Goal: Information Seeking & Learning: Learn about a topic

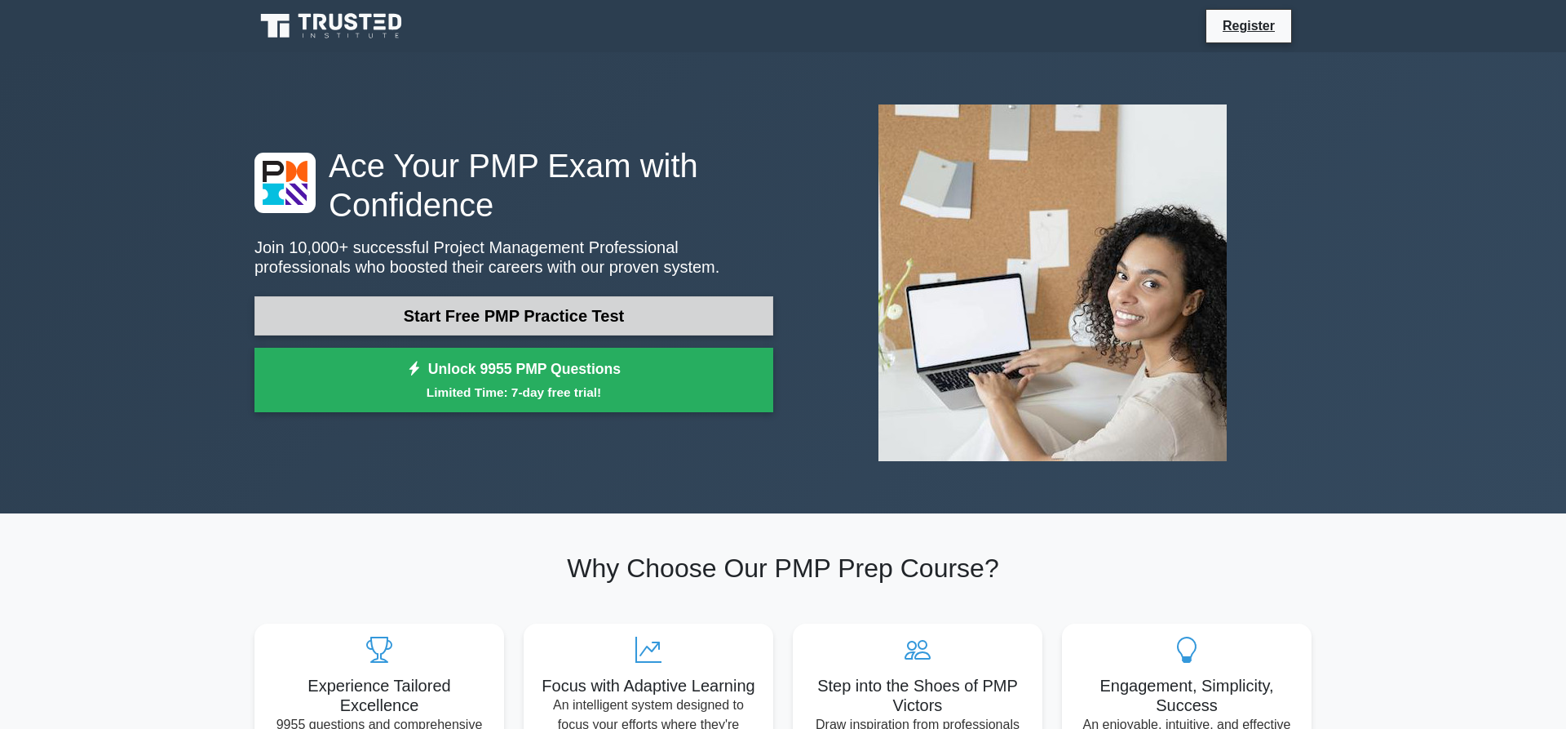
click at [500, 321] on link "Start Free PMP Practice Test" at bounding box center [514, 315] width 519 height 39
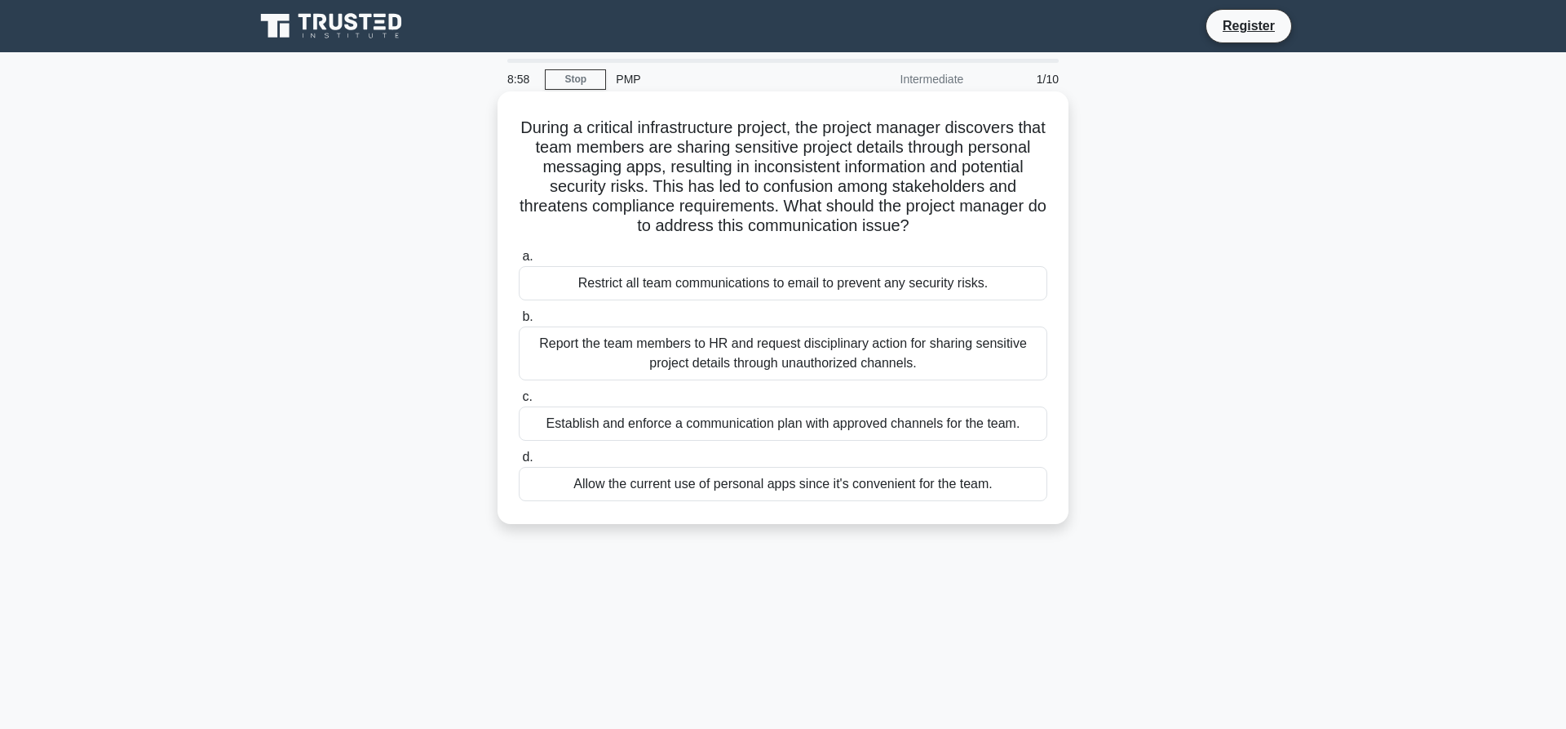
click at [641, 425] on div "Establish and enforce a communication plan with approved channels for the team." at bounding box center [783, 423] width 529 height 34
click at [519, 402] on input "c. Establish and enforce a communication plan with approved channels for the te…" at bounding box center [519, 397] width 0 height 11
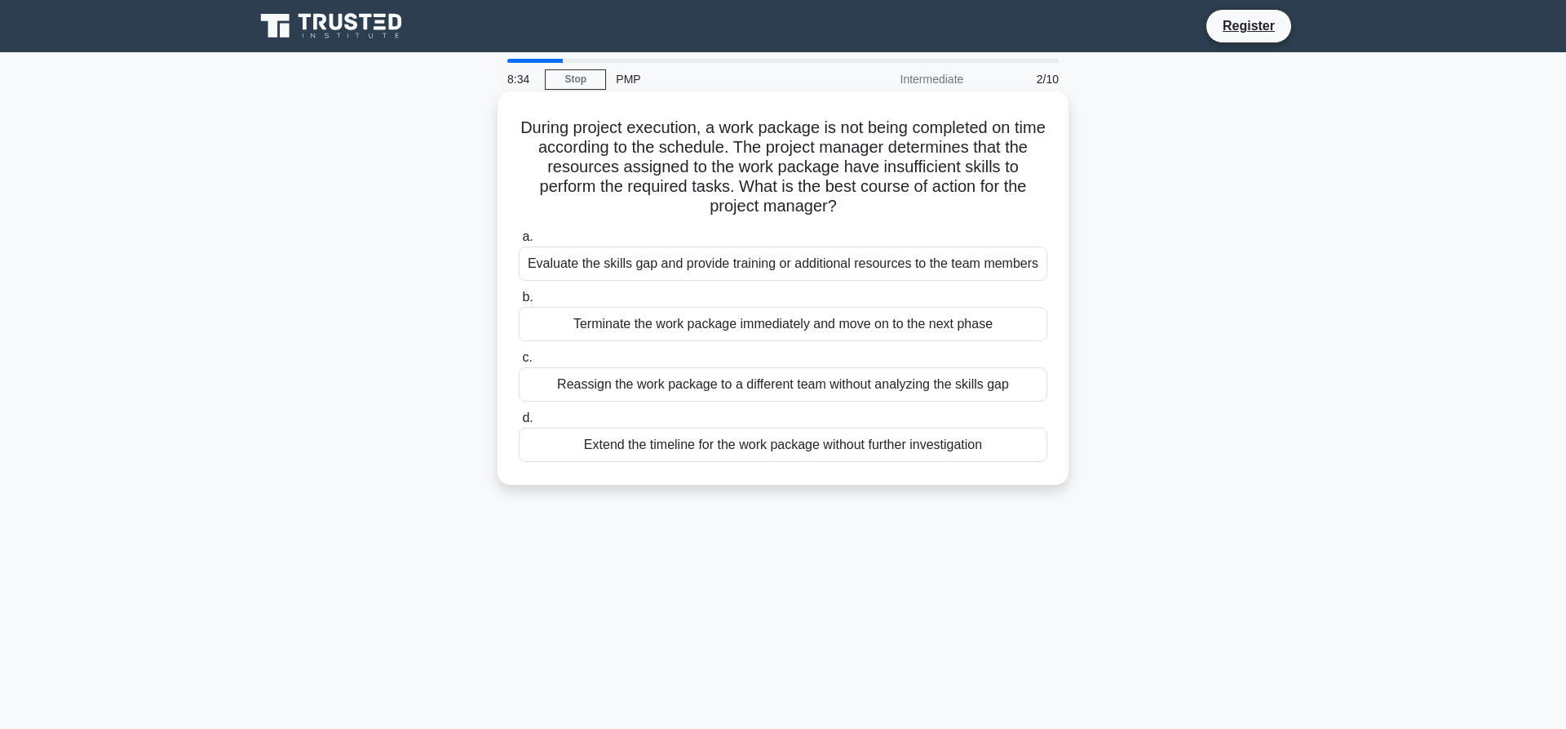
drag, startPoint x: 520, startPoint y: 127, endPoint x: 1007, endPoint y: 444, distance: 580.2
click at [1007, 444] on div "During project execution, a work package is not being completed on time accordi…" at bounding box center [783, 288] width 558 height 380
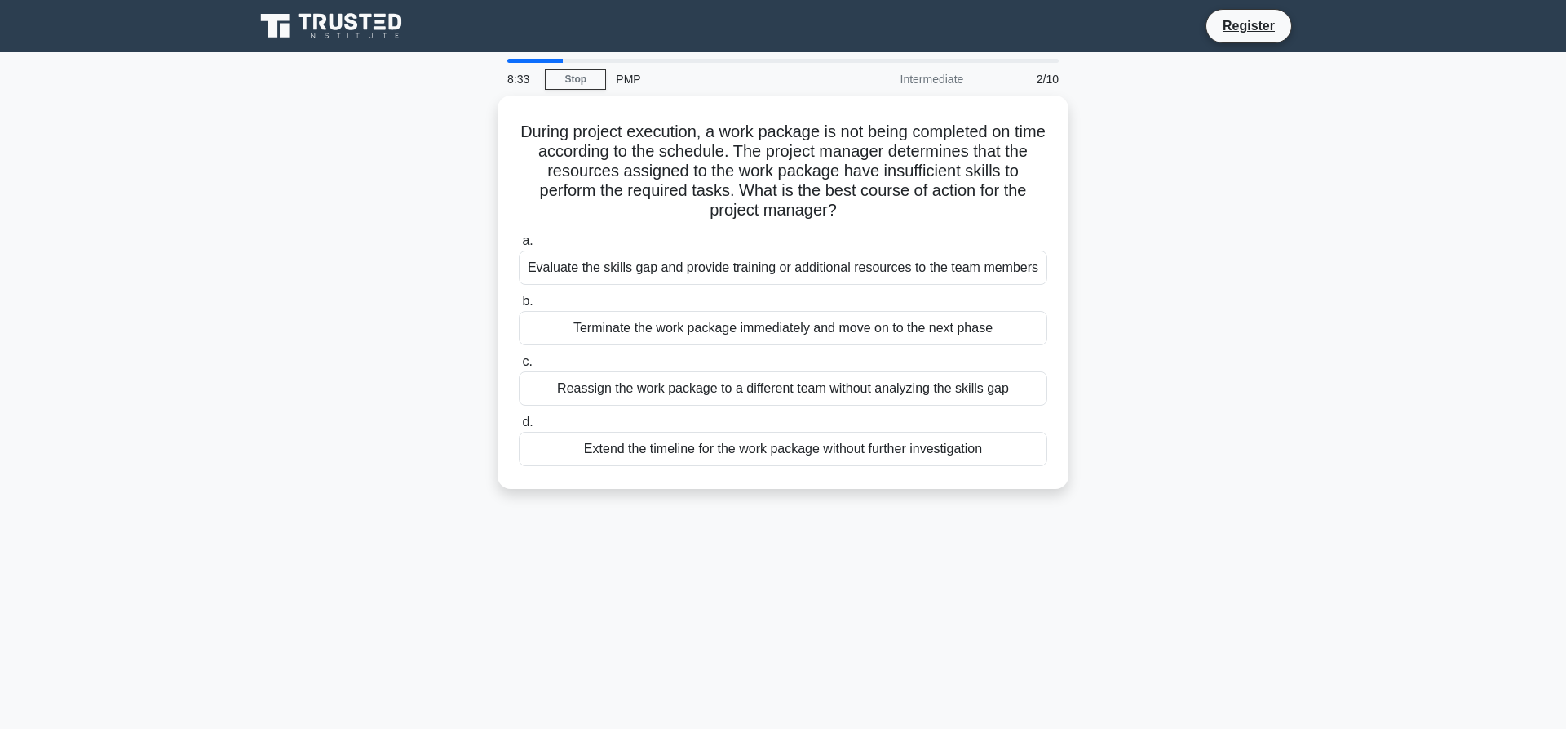
copy div "a. Evaluate the skills gap and provide training or additional resources to the …"
click at [331, 218] on div "During project execution, a work package is not being completed on time accordi…" at bounding box center [783, 301] width 1077 height 413
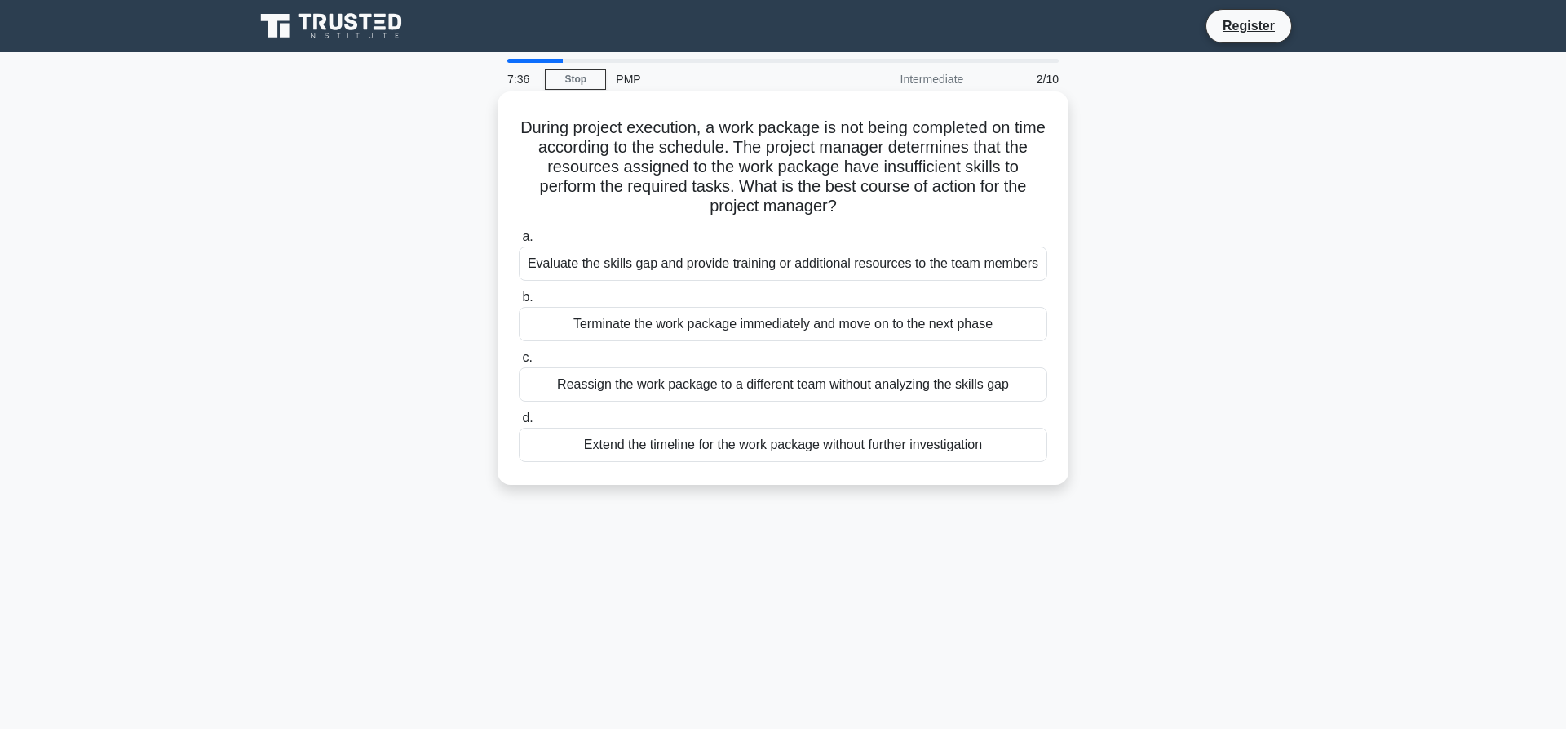
click at [672, 267] on div "Evaluate the skills gap and provide training or additional resources to the tea…" at bounding box center [783, 263] width 529 height 34
click at [519, 242] on input "a. Evaluate the skills gap and provide training or additional resources to the …" at bounding box center [519, 237] width 0 height 11
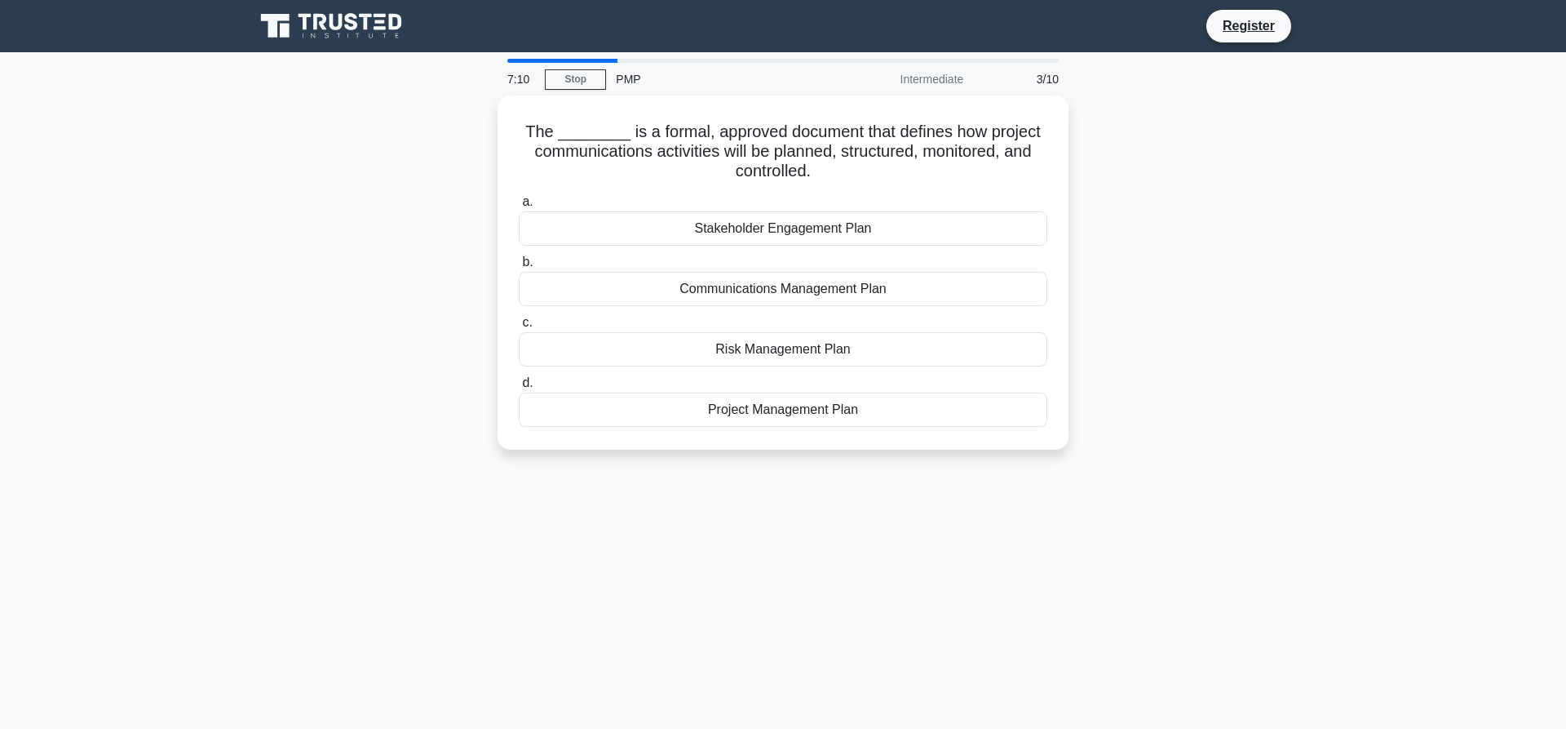
drag, startPoint x: 534, startPoint y: 121, endPoint x: 948, endPoint y: 460, distance: 535.0
click at [948, 460] on div "The ________ is a formal, approved document that defines how project communicat…" at bounding box center [783, 282] width 1077 height 374
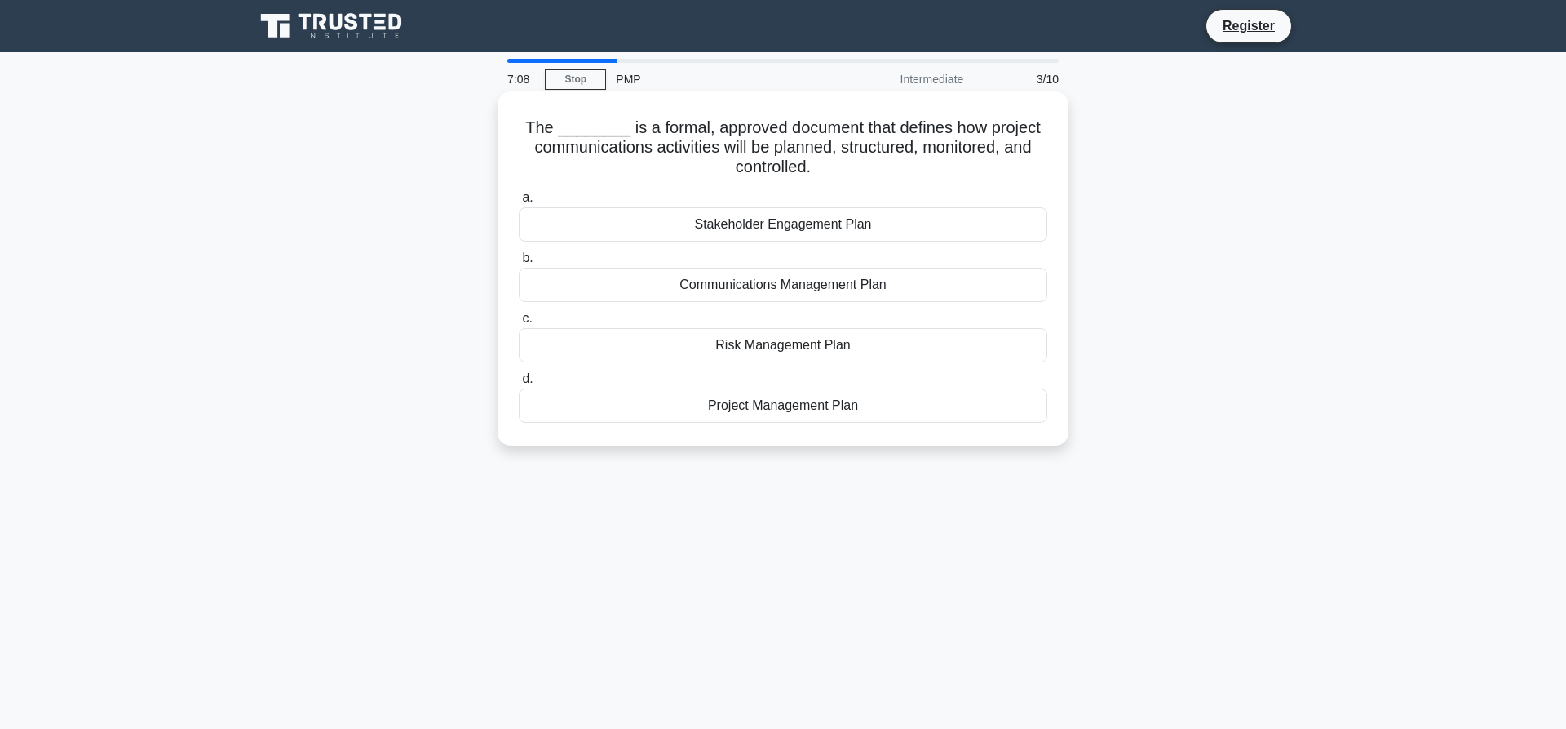
copy div "a. Stakeholder Engagement Plan b. Communications Management Plan c. Risk Manage…"
click at [586, 430] on div "The ________ is a formal, approved document that defines how project communicat…" at bounding box center [783, 268] width 558 height 341
click at [712, 410] on div "Project Management Plan" at bounding box center [783, 405] width 529 height 34
click at [519, 384] on input "d. Project Management Plan" at bounding box center [519, 379] width 0 height 11
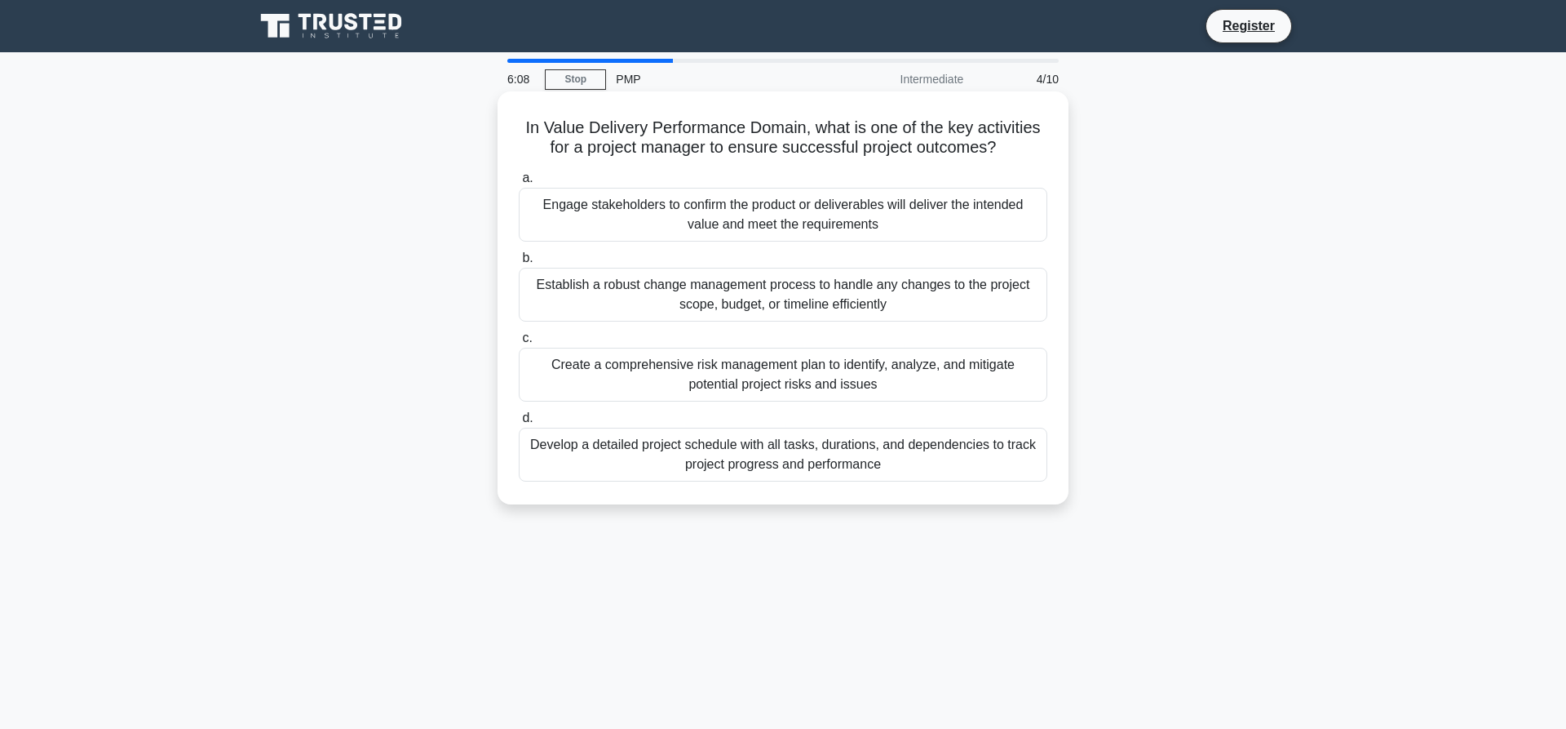
drag, startPoint x: 533, startPoint y: 131, endPoint x: 1005, endPoint y: 152, distance: 472.8
click at [1005, 152] on h5 "In Value Delivery Performance Domain, what is one of the key activities for a p…" at bounding box center [783, 137] width 532 height 41
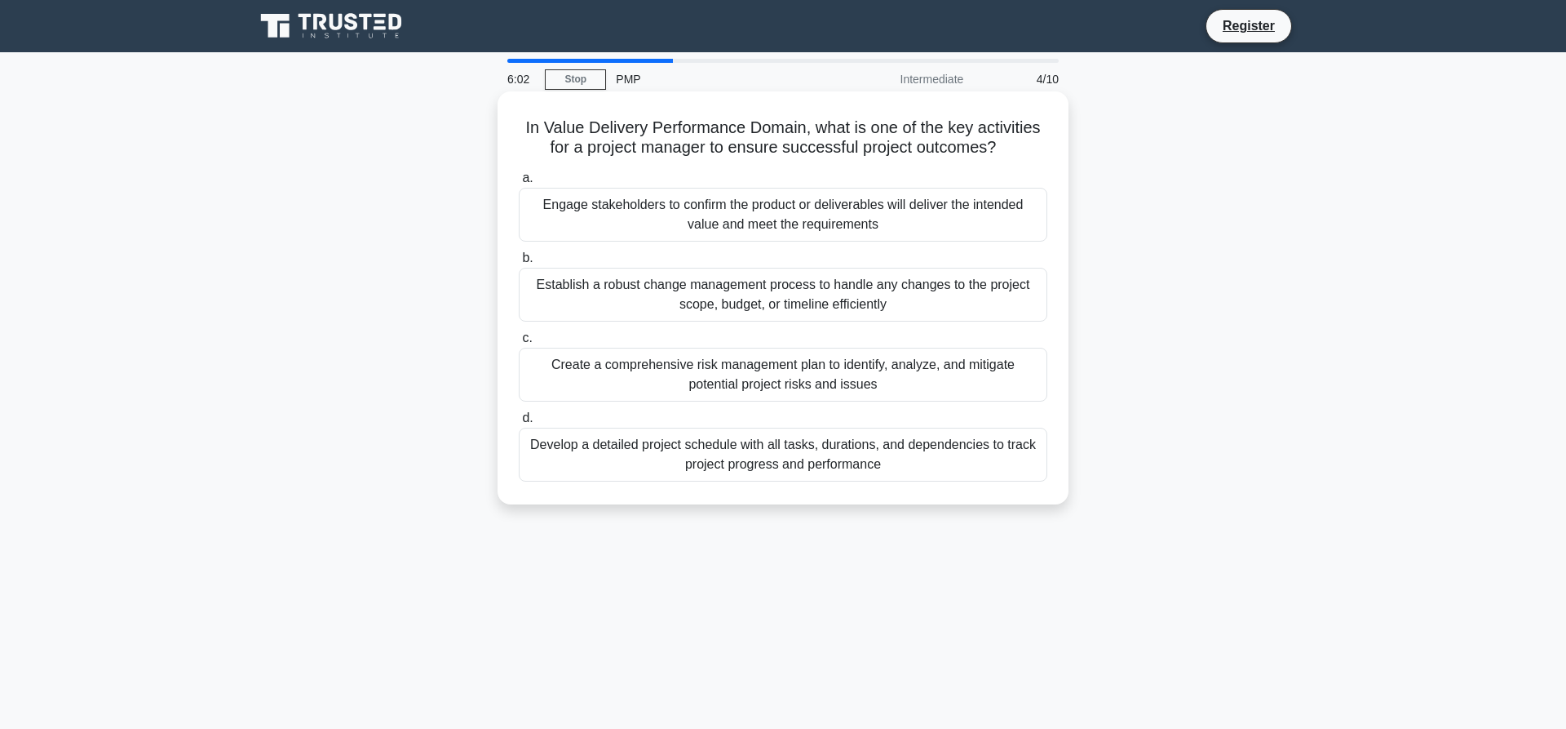
click at [982, 237] on div "Engage stakeholders to confirm the product or deliverables will deliver the int…" at bounding box center [783, 215] width 529 height 54
click at [519, 184] on input "a. Engage stakeholders to confirm the product or deliverables will deliver the …" at bounding box center [519, 178] width 0 height 11
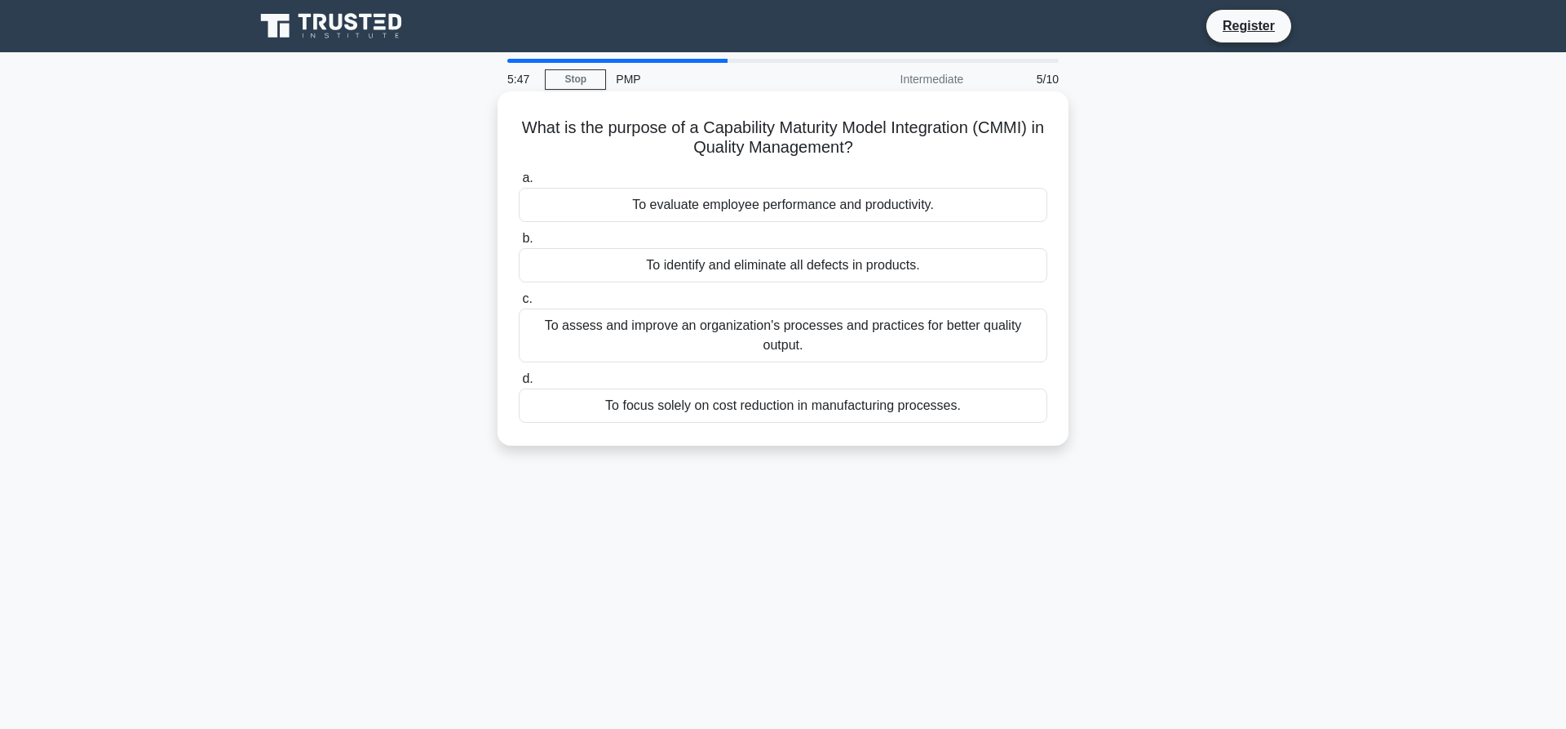
drag, startPoint x: 524, startPoint y: 130, endPoint x: 911, endPoint y: 150, distance: 388.0
click at [911, 150] on h5 "What is the purpose of a Capability Maturity Model Integration (CMMI) in Qualit…" at bounding box center [783, 137] width 532 height 41
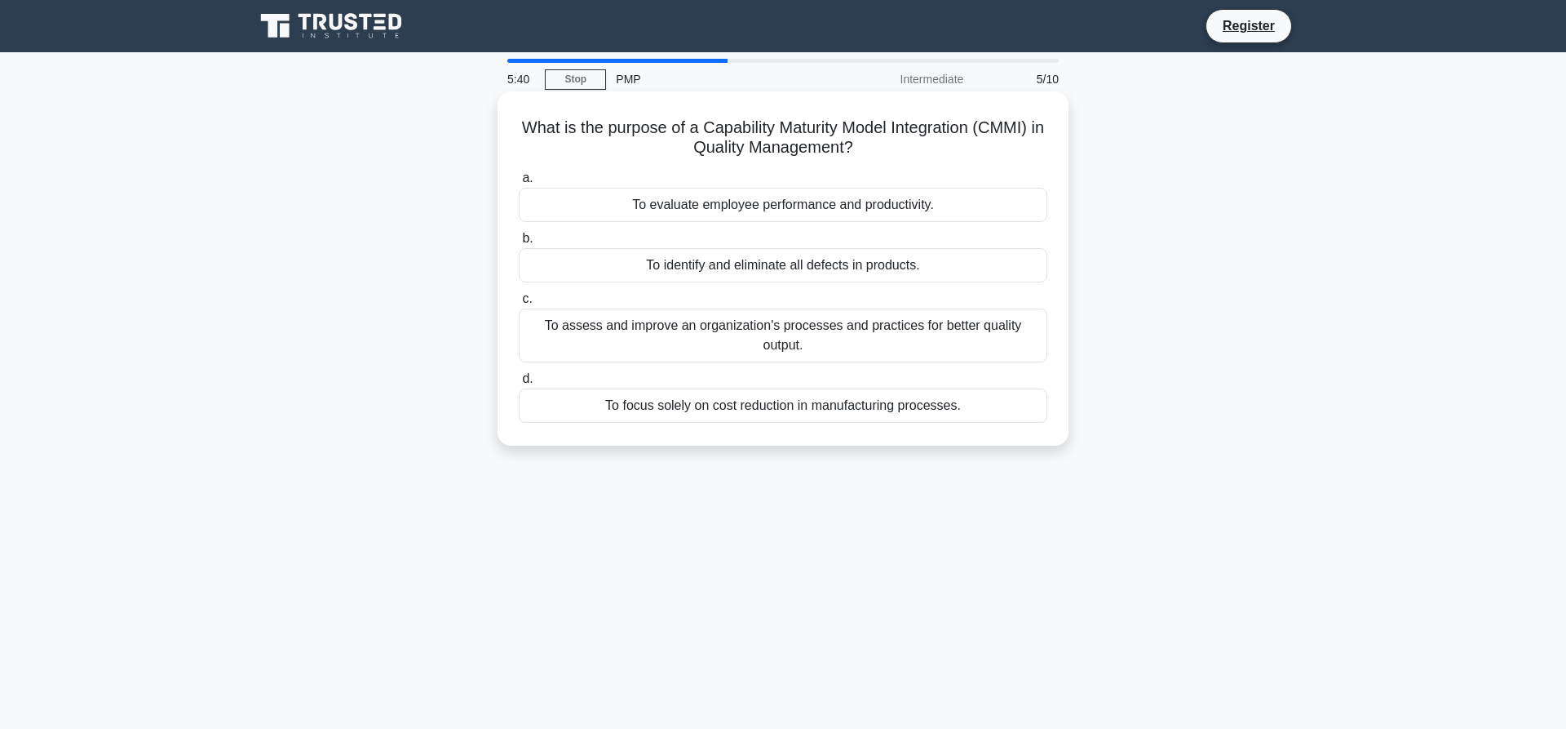
click at [988, 170] on label "a. To evaluate employee performance and productivity." at bounding box center [783, 195] width 529 height 54
click at [519, 173] on input "a. To evaluate employee performance and productivity." at bounding box center [519, 178] width 0 height 11
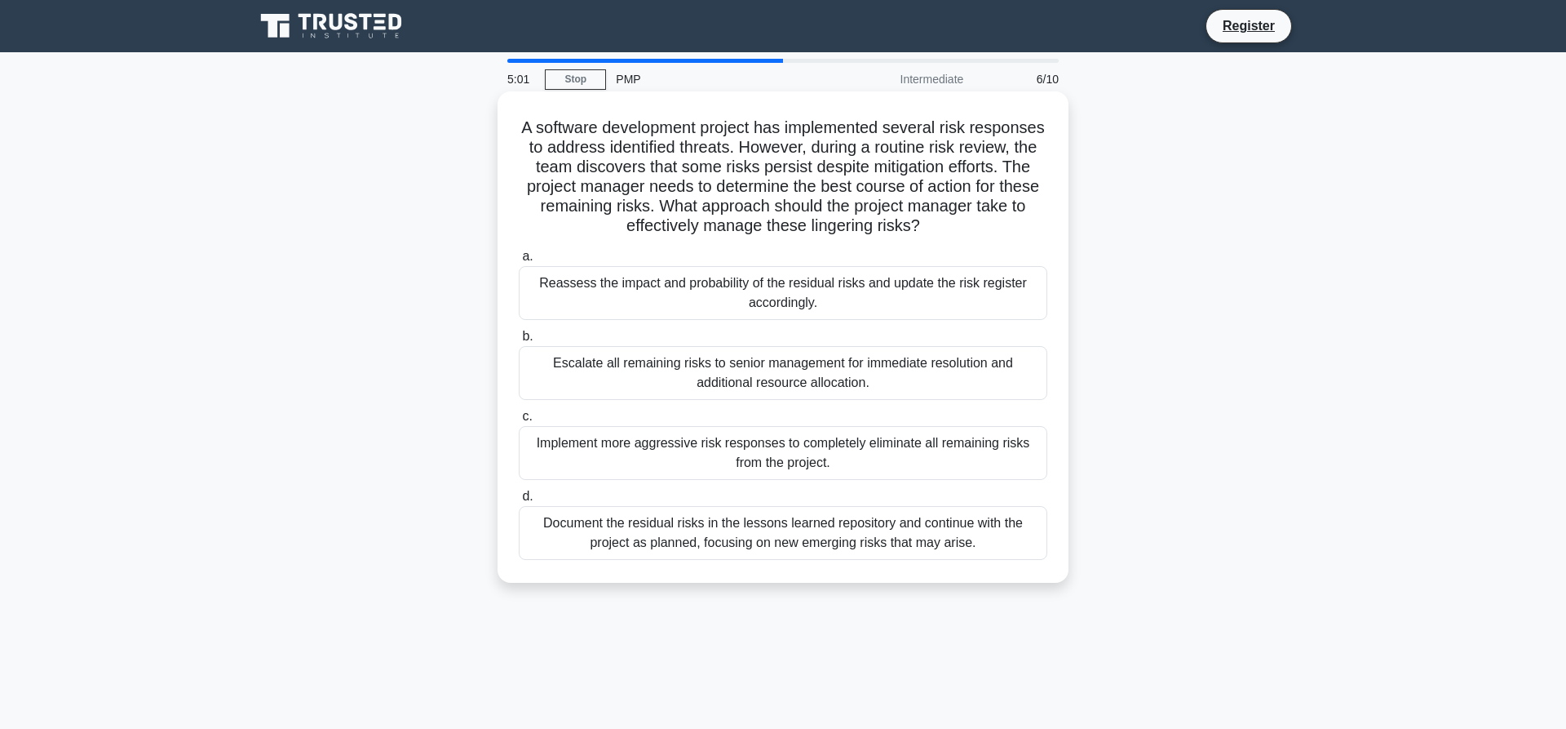
drag, startPoint x: 523, startPoint y: 126, endPoint x: 1022, endPoint y: 583, distance: 676.7
click at [1022, 582] on div "A software development project has implemented several risk responses to addres…" at bounding box center [783, 336] width 571 height 491
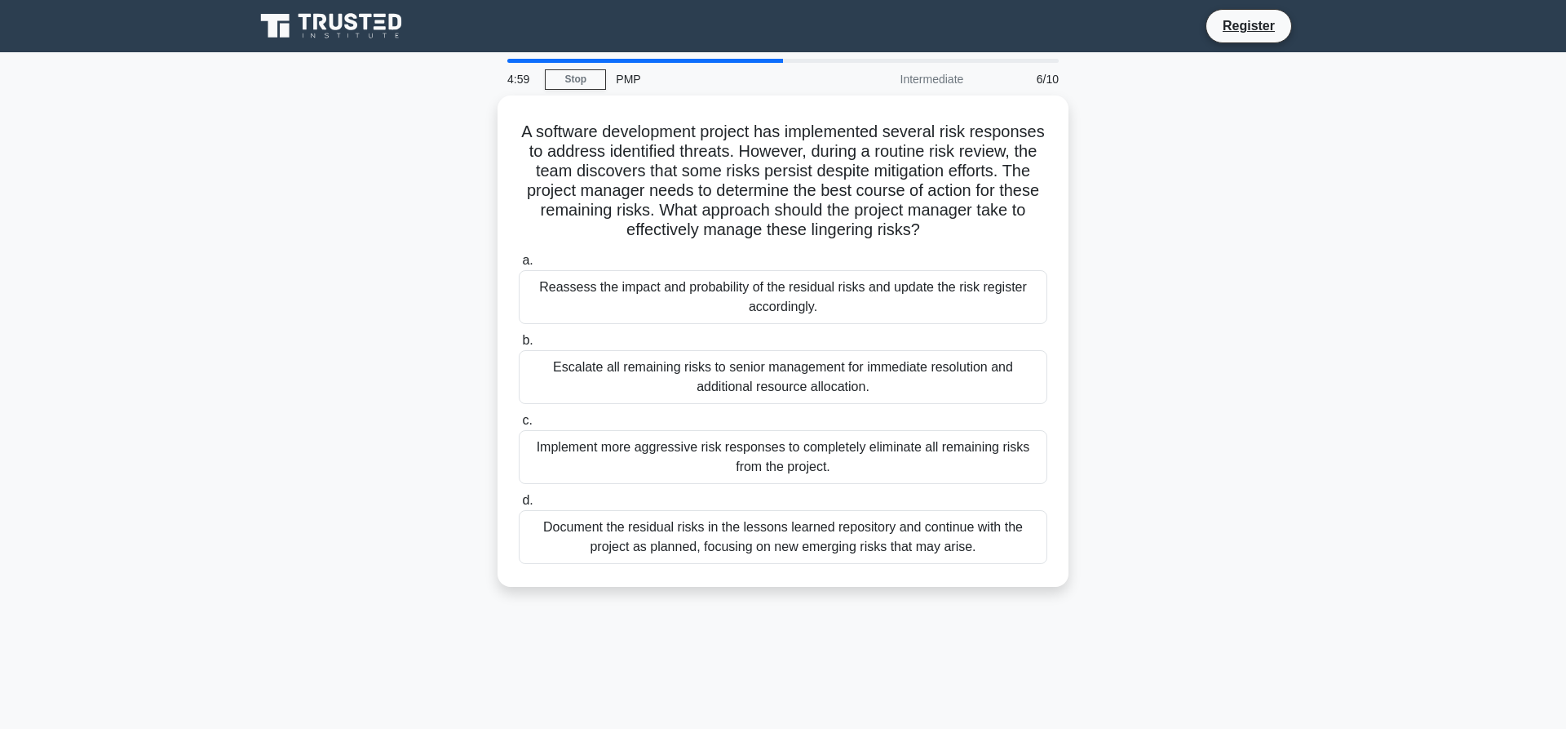
copy div "a. Reassess the impact and probability of the residual risks and update the ris…"
click at [359, 315] on div "A software development project has implemented several risk responses to addres…" at bounding box center [783, 350] width 1077 height 511
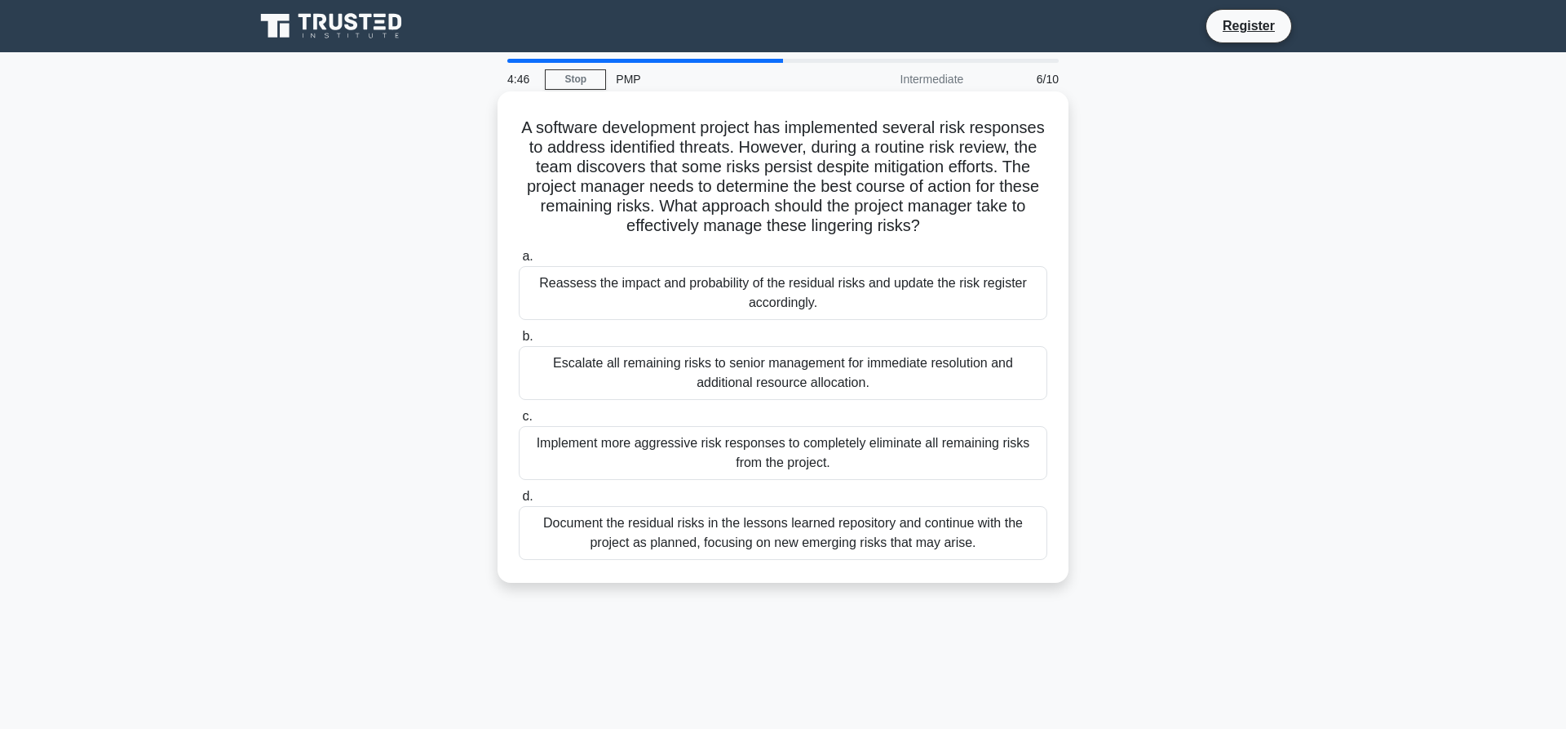
click at [673, 289] on div "Reassess the impact and probability of the residual risks and update the risk r…" at bounding box center [783, 293] width 529 height 54
click at [519, 262] on input "a. Reassess the impact and probability of the residual risks and update the ris…" at bounding box center [519, 256] width 0 height 11
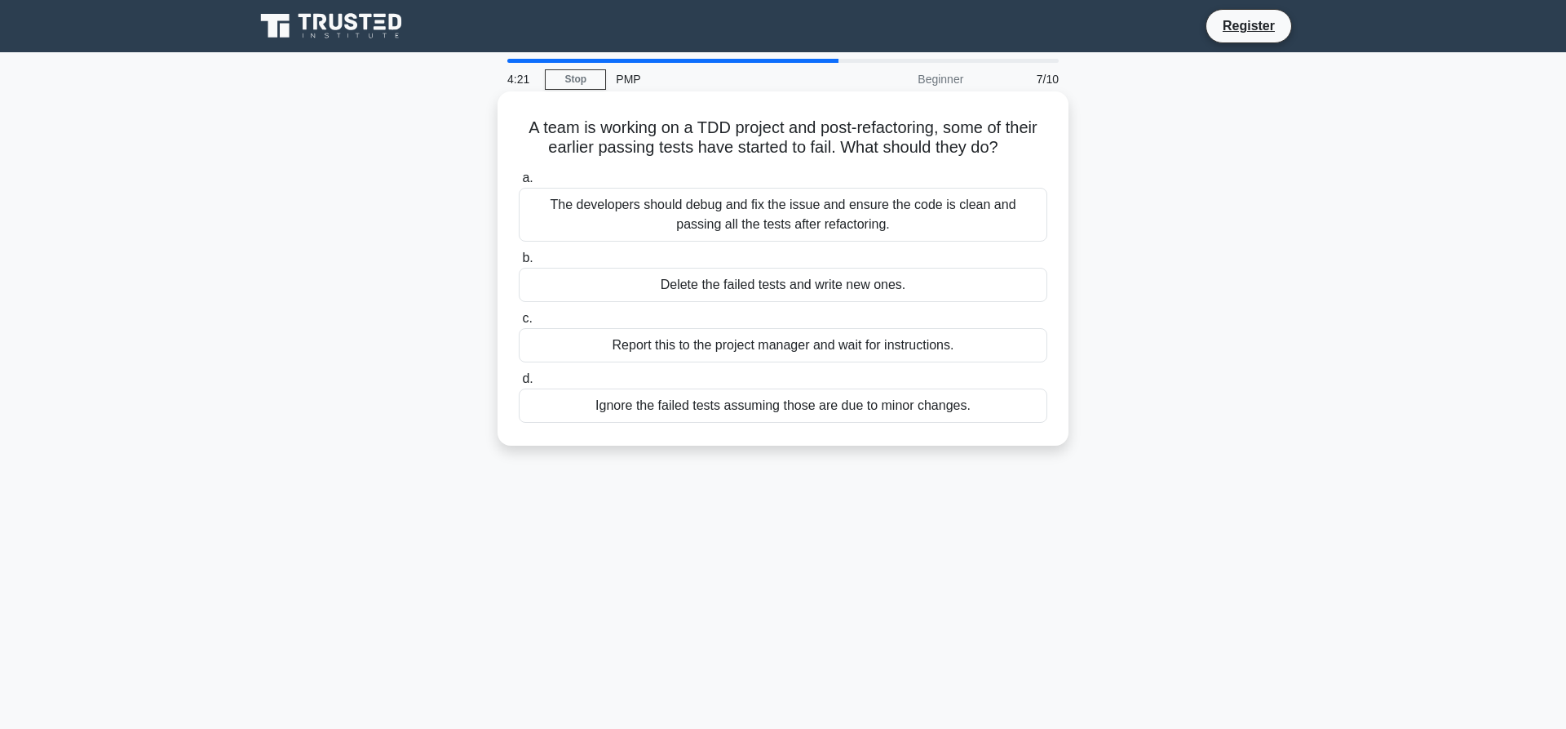
click at [688, 347] on div "Report this to the project manager and wait for instructions." at bounding box center [783, 345] width 529 height 34
click at [519, 324] on input "c. Report this to the project manager and wait for instructions." at bounding box center [519, 318] width 0 height 11
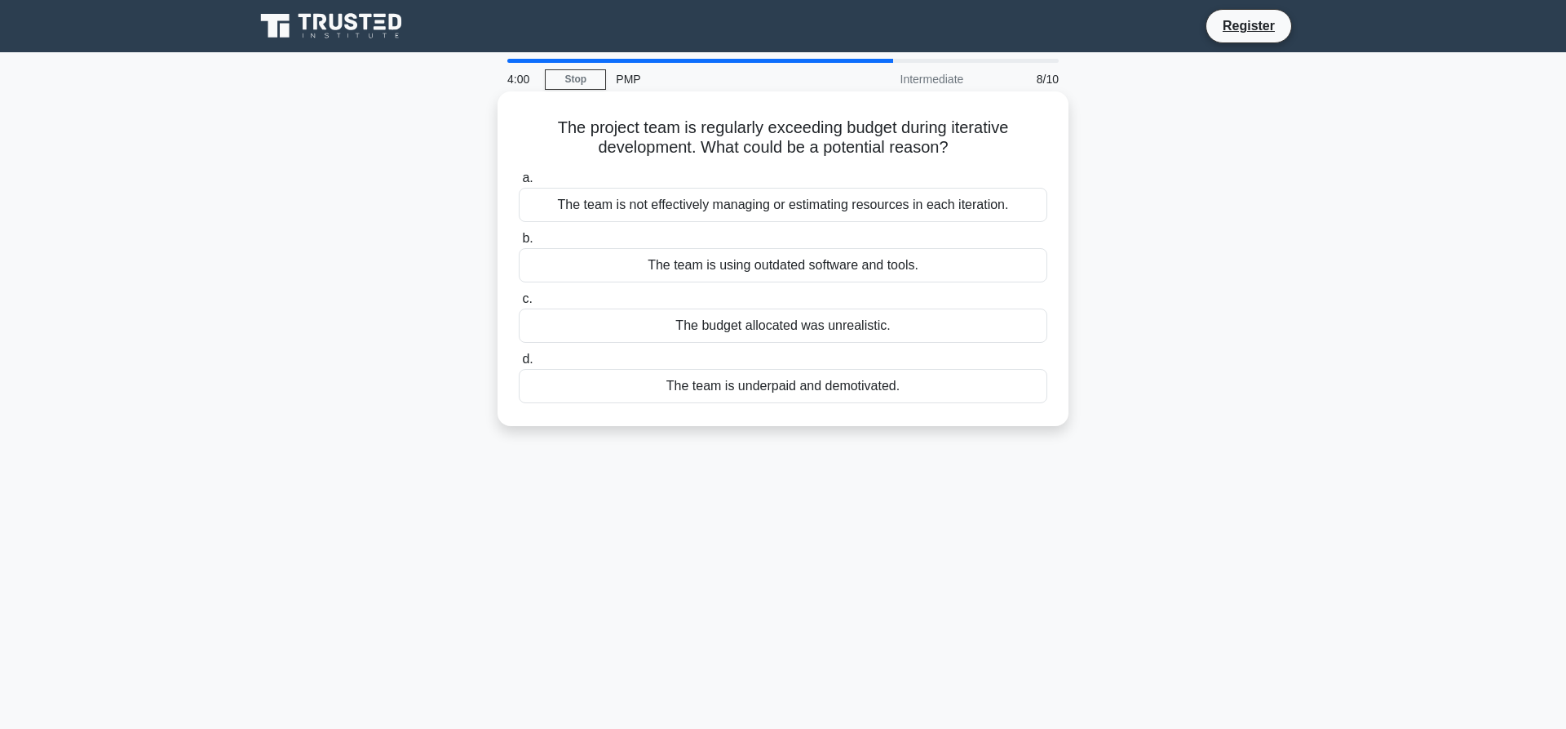
drag, startPoint x: 699, startPoint y: 145, endPoint x: 954, endPoint y: 145, distance: 255.3
click at [954, 145] on h5 "The project team is regularly exceeding budget during iterative development. Wh…" at bounding box center [783, 137] width 532 height 41
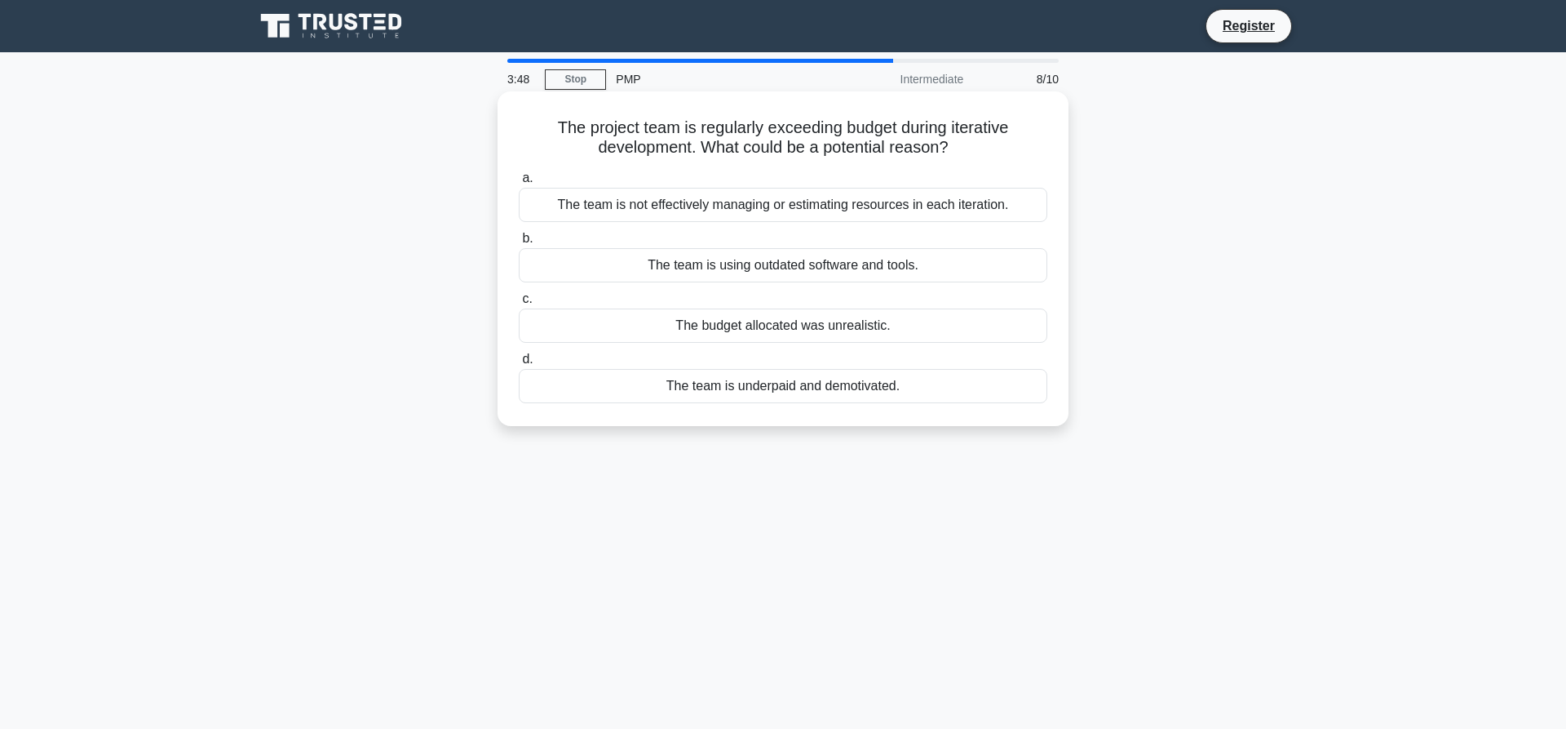
drag, startPoint x: 662, startPoint y: 388, endPoint x: 896, endPoint y: 390, distance: 234.1
click at [896, 390] on div "The team is underpaid and demotivated." at bounding box center [783, 386] width 529 height 34
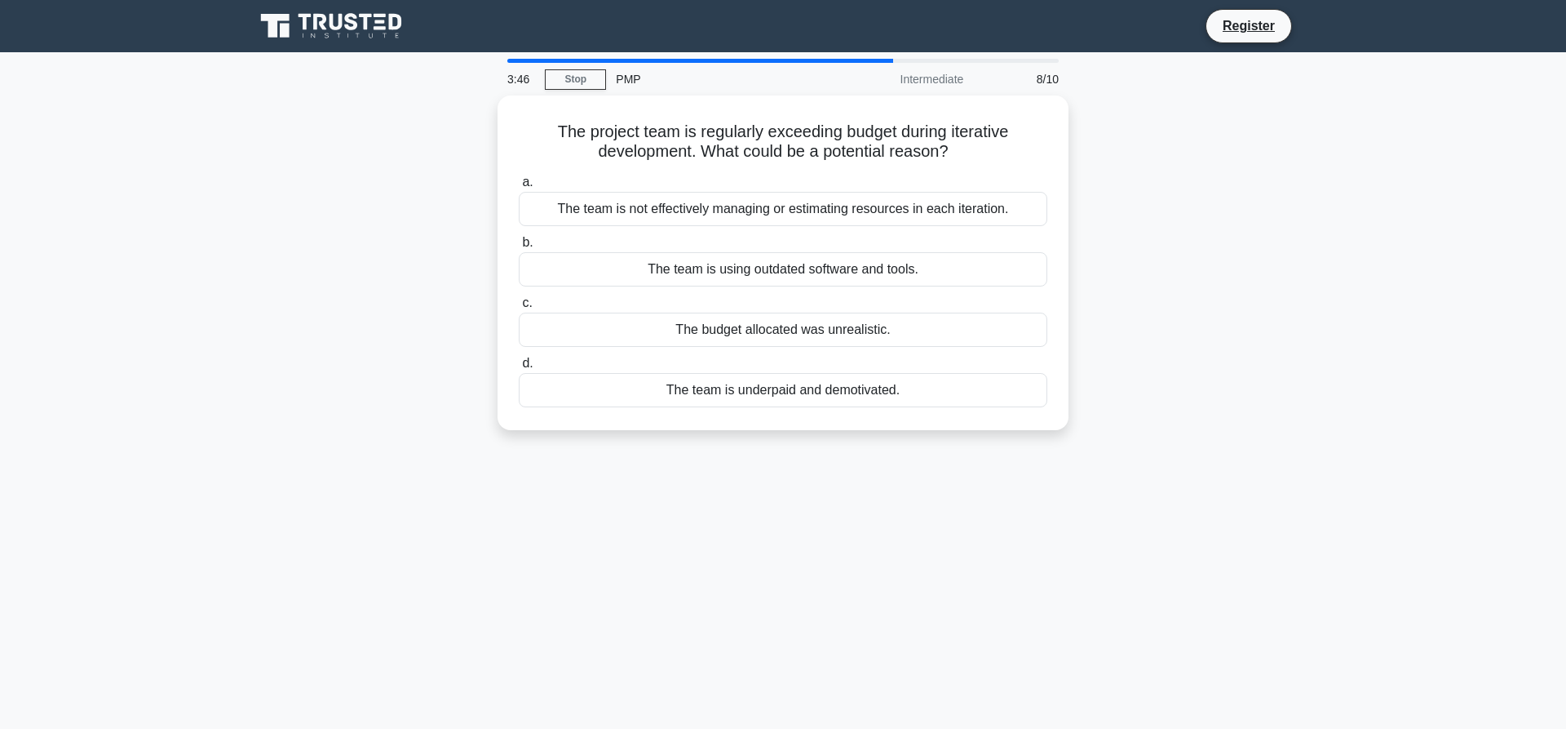
drag, startPoint x: 557, startPoint y: 126, endPoint x: 1012, endPoint y: 431, distance: 547.3
click at [1012, 430] on div "The project team is regularly exceeding budget during iterative development. Wh…" at bounding box center [783, 262] width 571 height 334
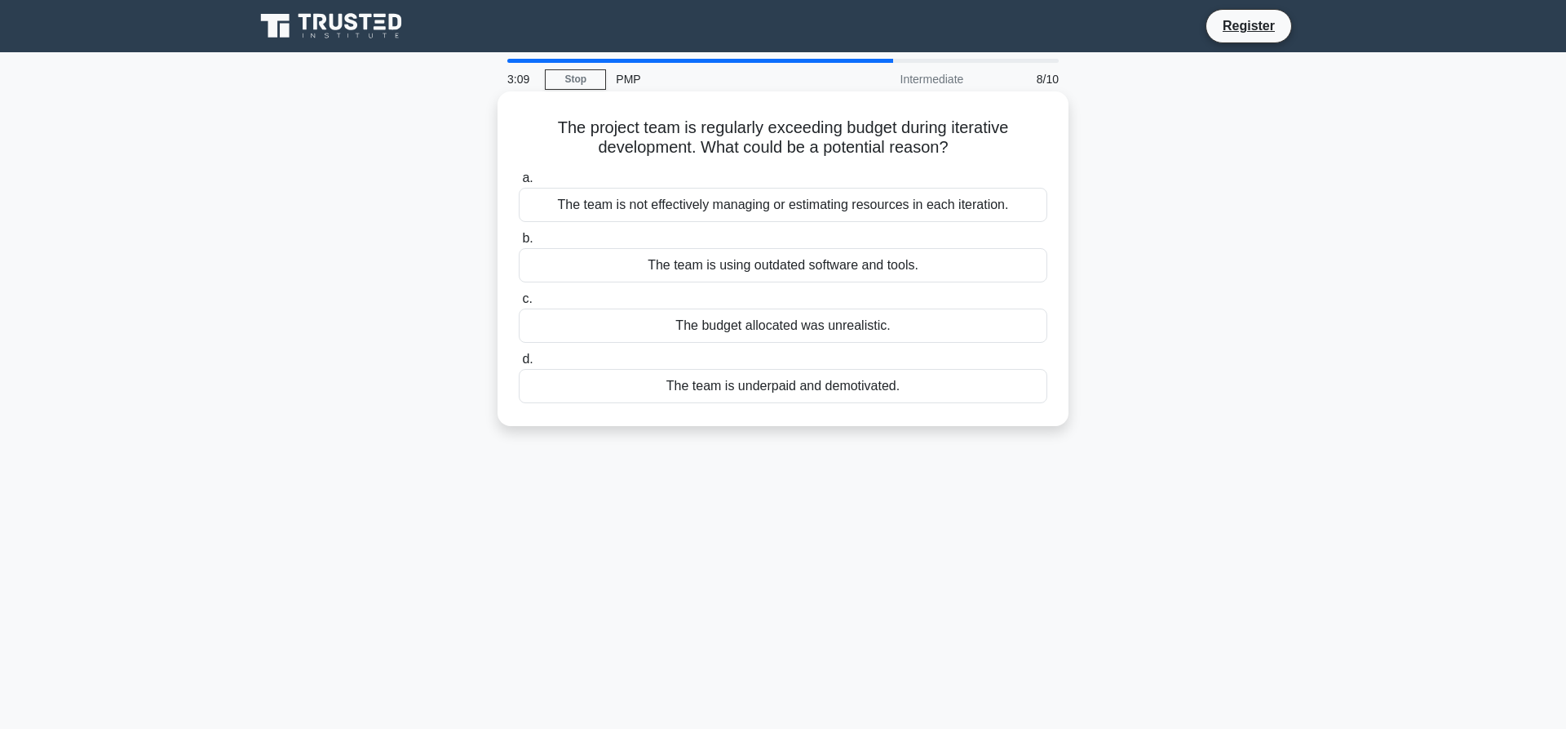
click at [572, 204] on div "The team is not effectively managing or estimating resources in each iteration." at bounding box center [783, 205] width 529 height 34
click at [519, 184] on input "a. The team is not effectively managing or estimating resources in each iterati…" at bounding box center [519, 178] width 0 height 11
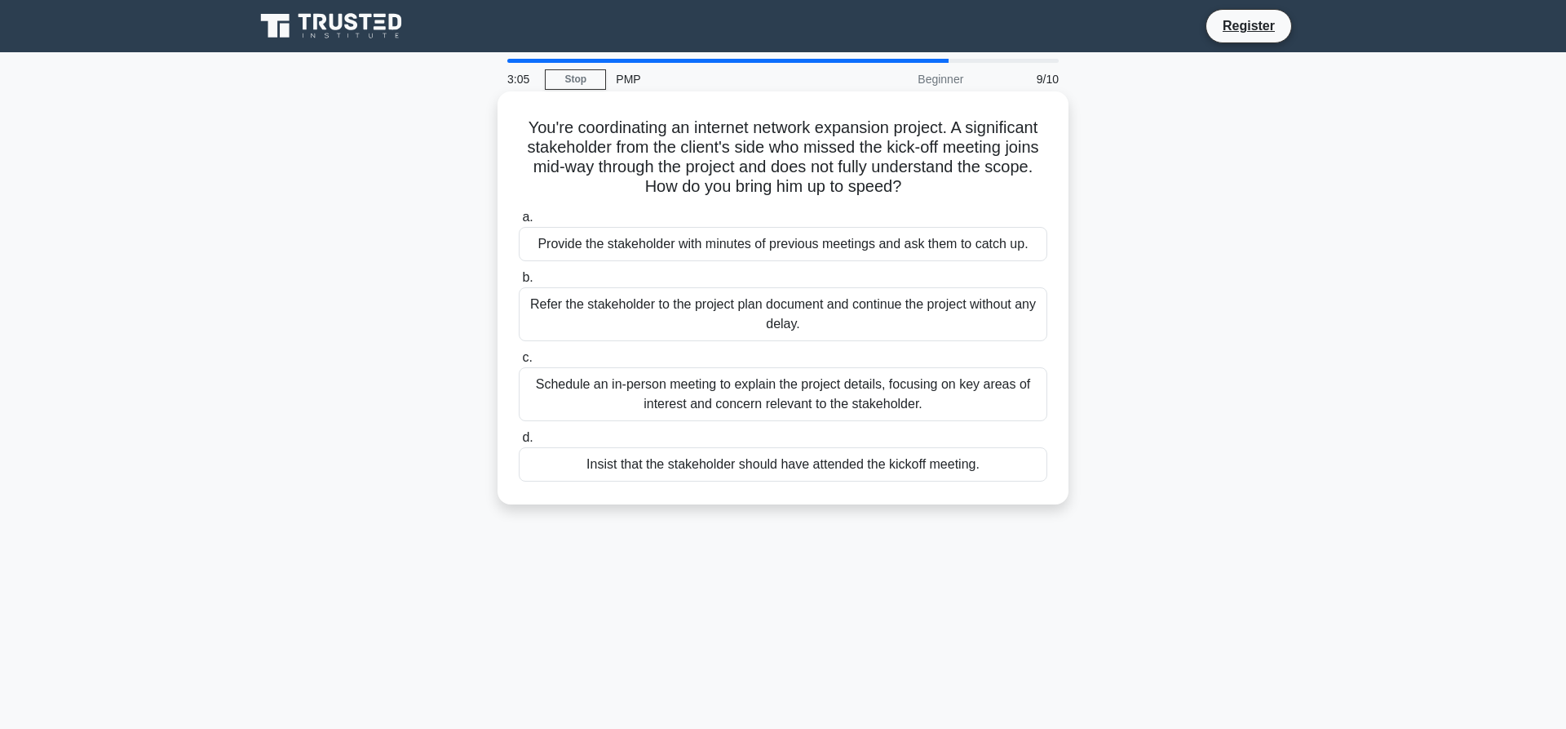
drag, startPoint x: 520, startPoint y: 122, endPoint x: 1009, endPoint y: 481, distance: 606.8
click at [1009, 481] on div "You're coordinating an internet network expansion project. A significant stakeh…" at bounding box center [783, 298] width 558 height 400
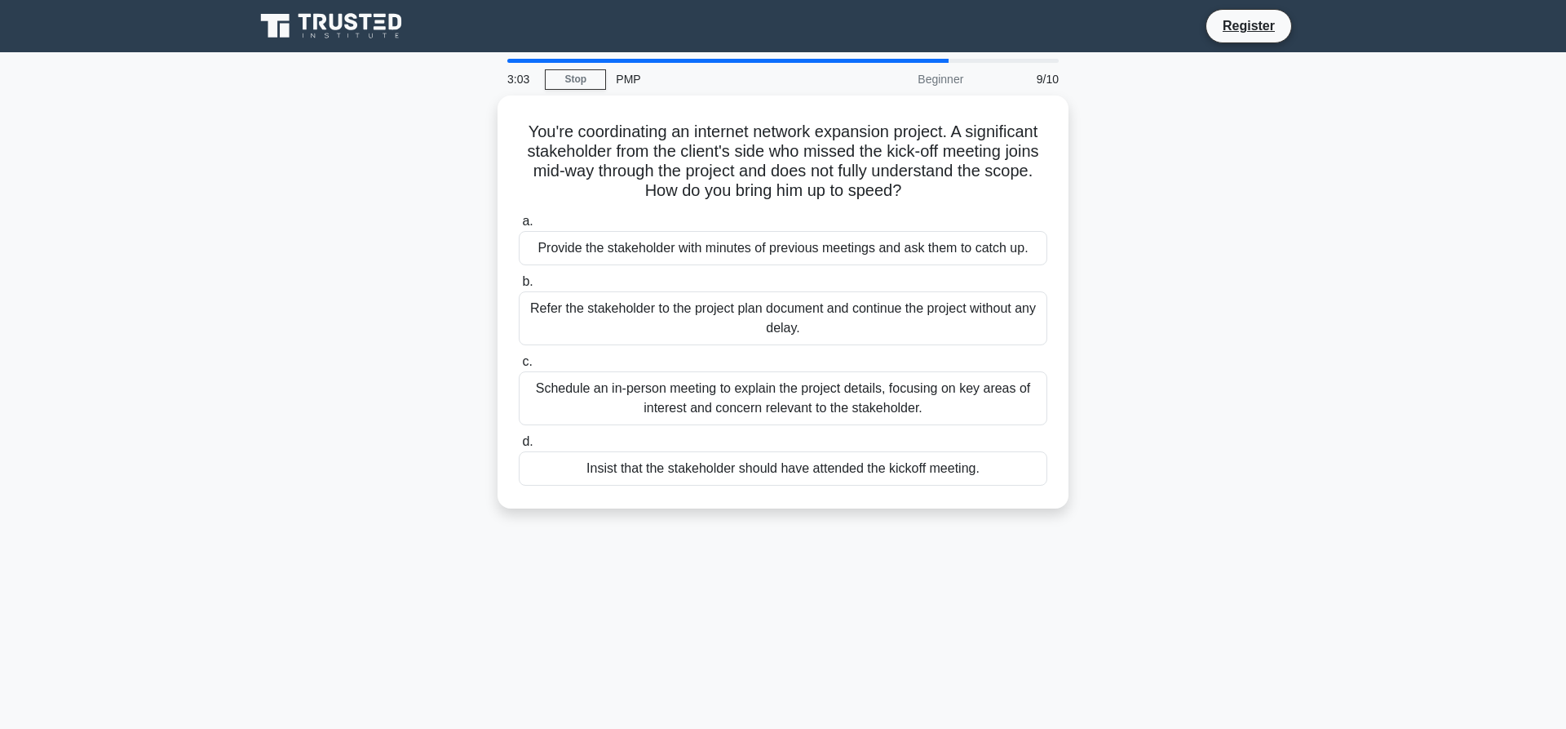
click at [307, 283] on div "You're coordinating an internet network expansion project. A significant stakeh…" at bounding box center [783, 311] width 1077 height 432
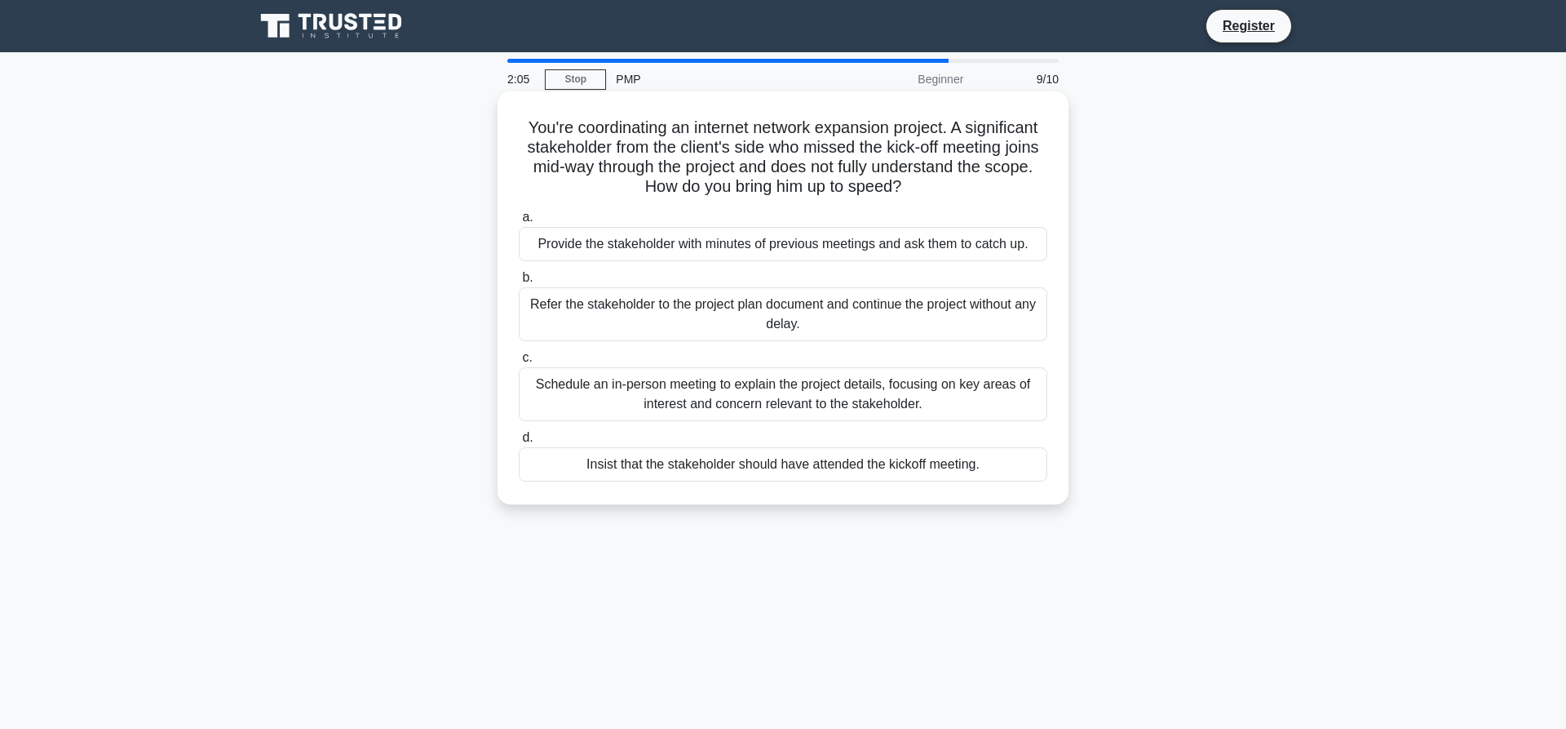
click at [746, 395] on div "Schedule an in-person meeting to explain the project details, focusing on key a…" at bounding box center [783, 394] width 529 height 54
click at [519, 363] on input "c. Schedule an in-person meeting to explain the project details, focusing on ke…" at bounding box center [519, 357] width 0 height 11
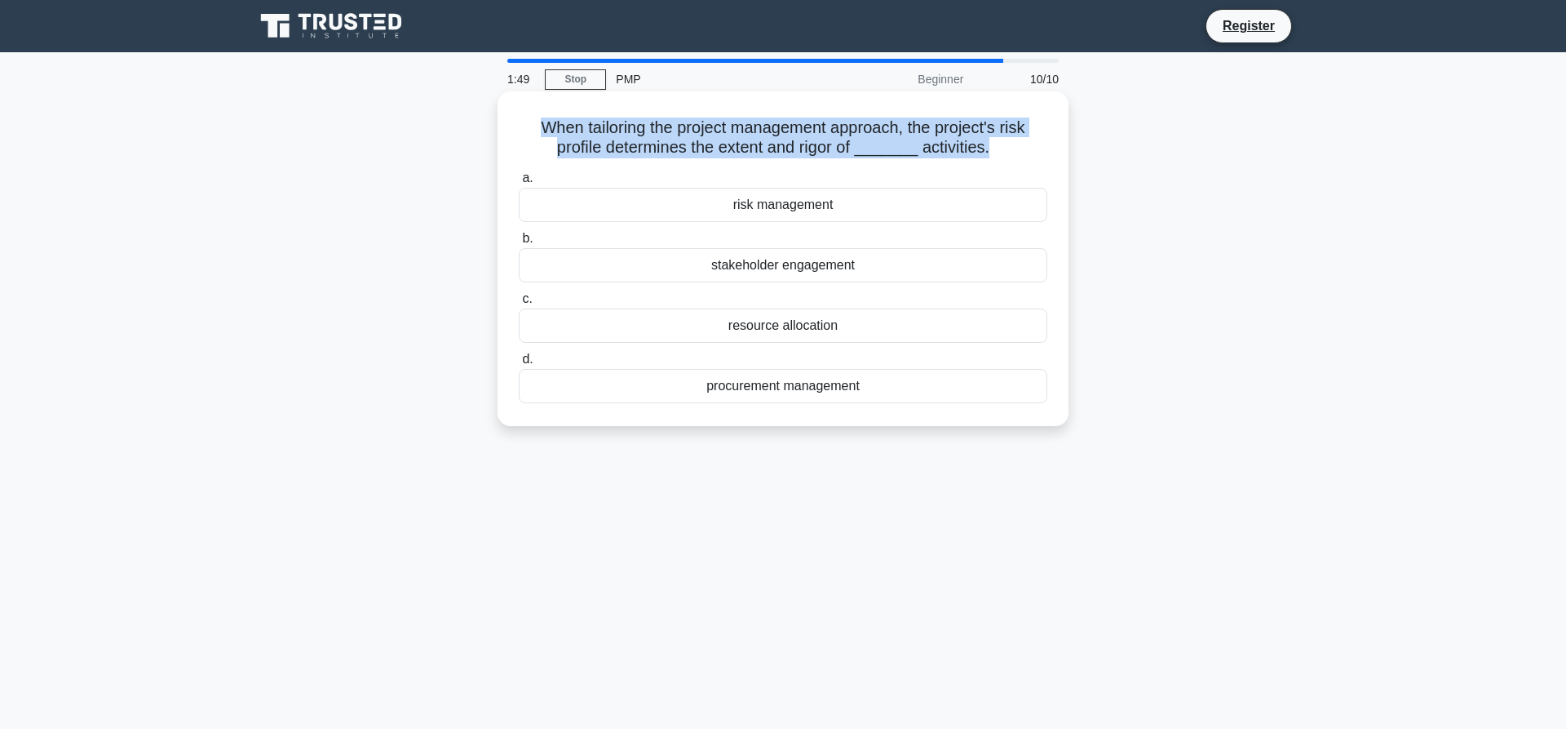
drag, startPoint x: 543, startPoint y: 126, endPoint x: 980, endPoint y: 149, distance: 437.0
click at [980, 149] on h5 "When tailoring the project management approach, the project's risk profile dete…" at bounding box center [783, 137] width 532 height 41
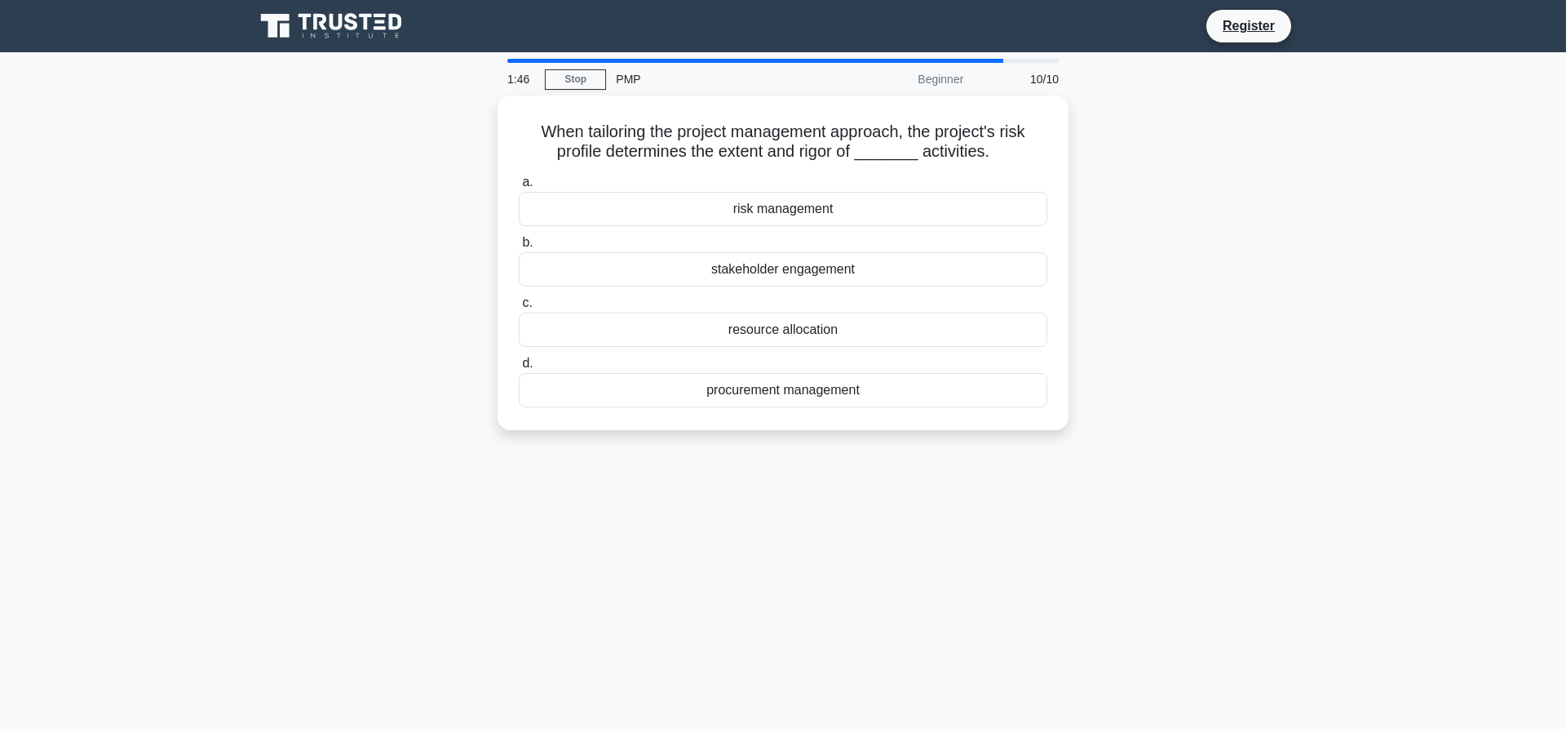
drag, startPoint x: 807, startPoint y: 148, endPoint x: 839, endPoint y: 144, distance: 32.9
click at [839, 144] on h5 "When tailoring the project management approach, the project's risk profile dete…" at bounding box center [783, 137] width 532 height 41
click at [269, 281] on div "When tailoring the project management approach, the project's risk profile dete…" at bounding box center [783, 272] width 1077 height 354
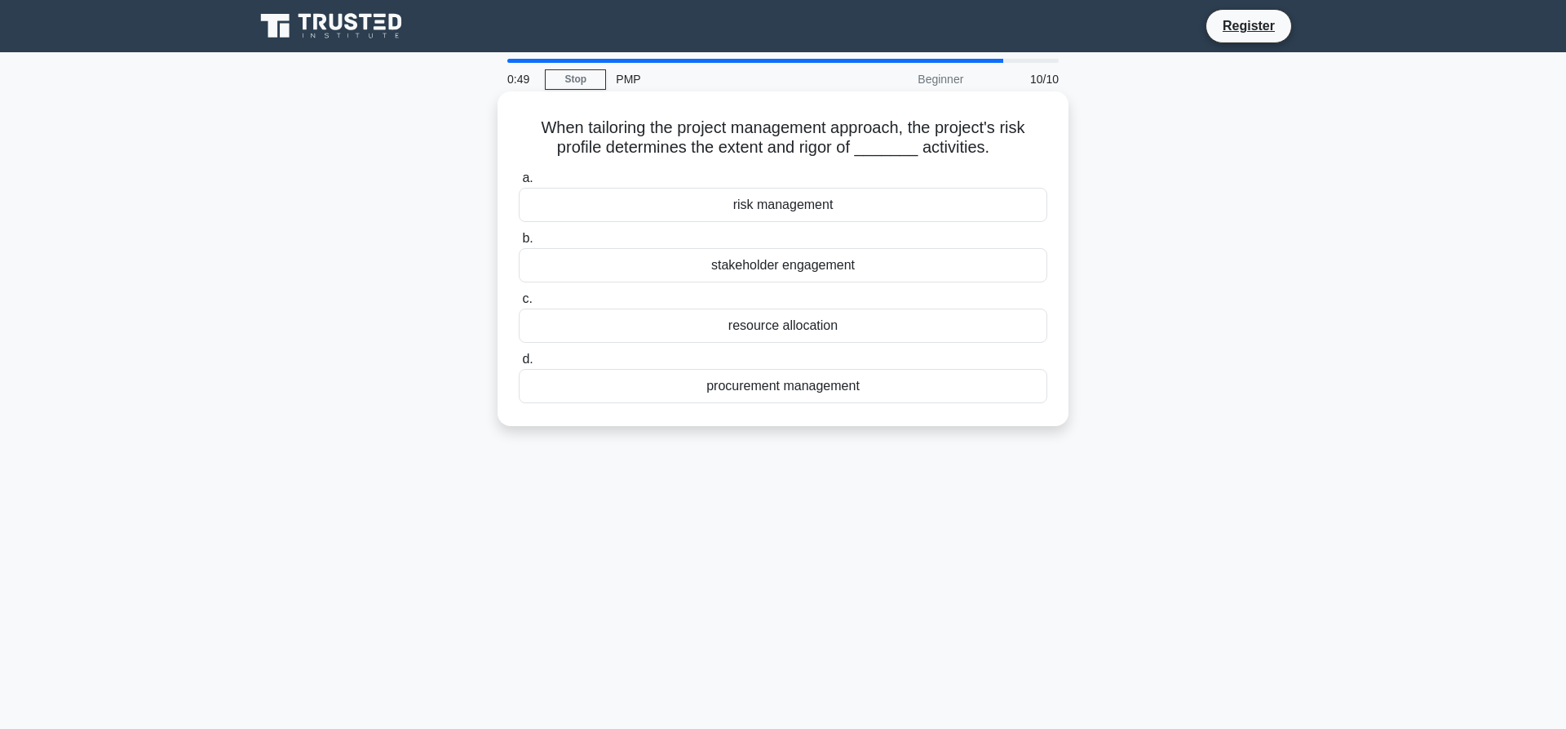
drag, startPoint x: 533, startPoint y: 124, endPoint x: 920, endPoint y: 401, distance: 476.5
click at [920, 401] on div "When tailoring the project management approach, the project's risk profile dete…" at bounding box center [783, 258] width 558 height 321
copy div "a. risk management b. stakeholder engagement c. resource allocation d. procurem…"
click at [262, 286] on div "When tailoring the project management approach, the project's risk profile dete…" at bounding box center [783, 272] width 1077 height 354
click at [605, 201] on div "risk management" at bounding box center [783, 205] width 529 height 34
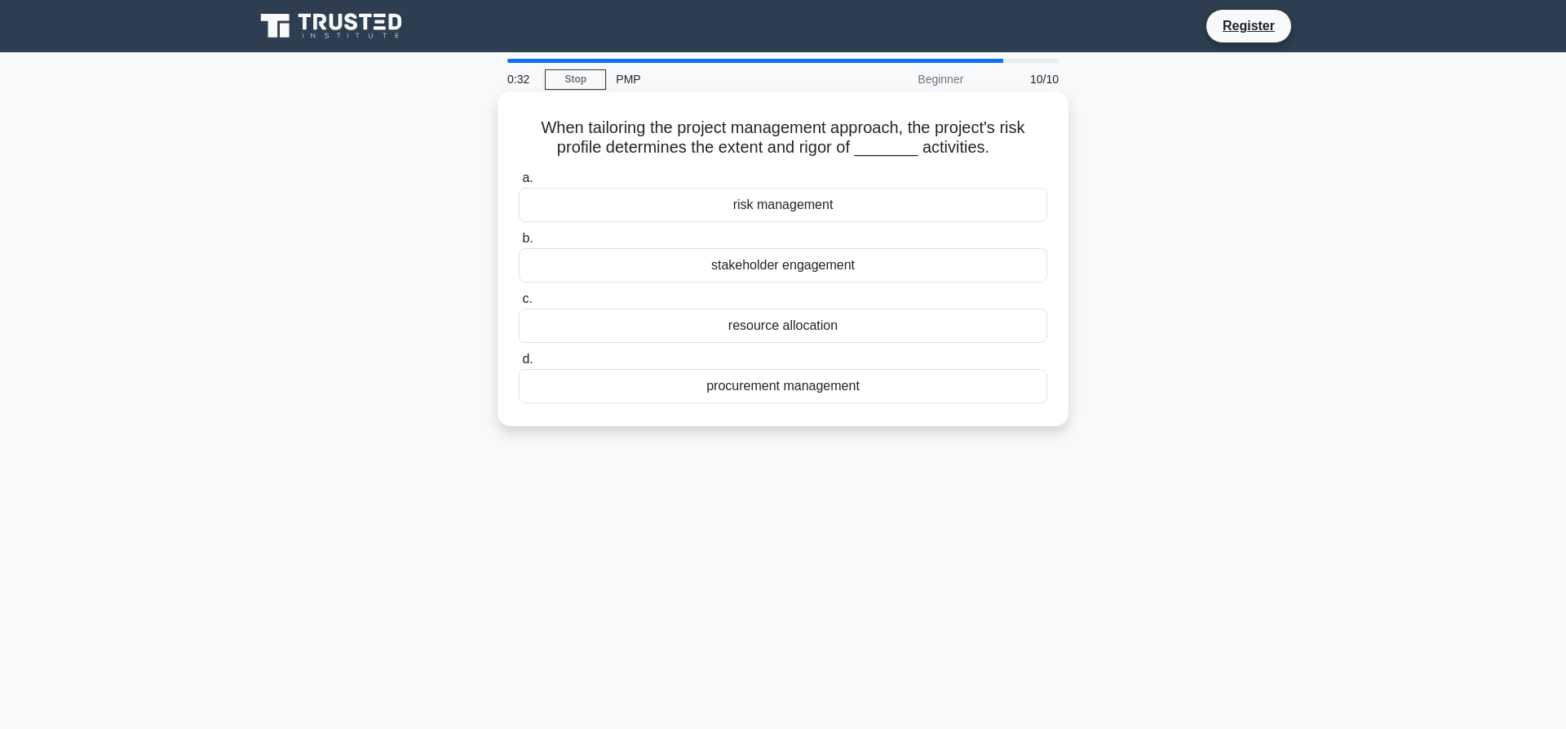
click at [519, 184] on input "a. risk management" at bounding box center [519, 178] width 0 height 11
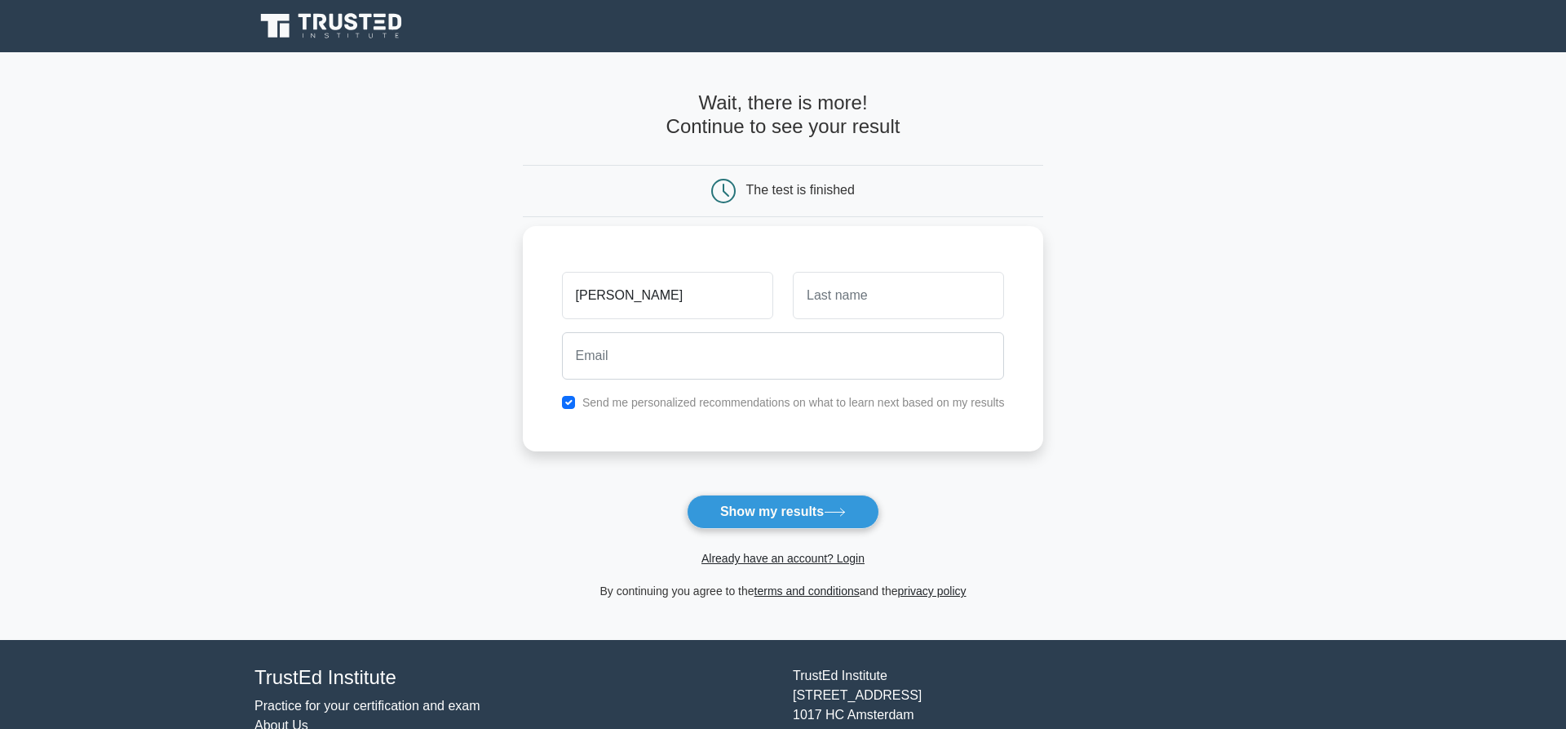
type input "mohamed"
click at [818, 298] on input "text" at bounding box center [898, 295] width 211 height 47
type input "s."
click at [671, 350] on input "email" at bounding box center [783, 355] width 443 height 47
paste input ""Mohamed Saghayer" <mohamed.saghayer@lati.ly>"
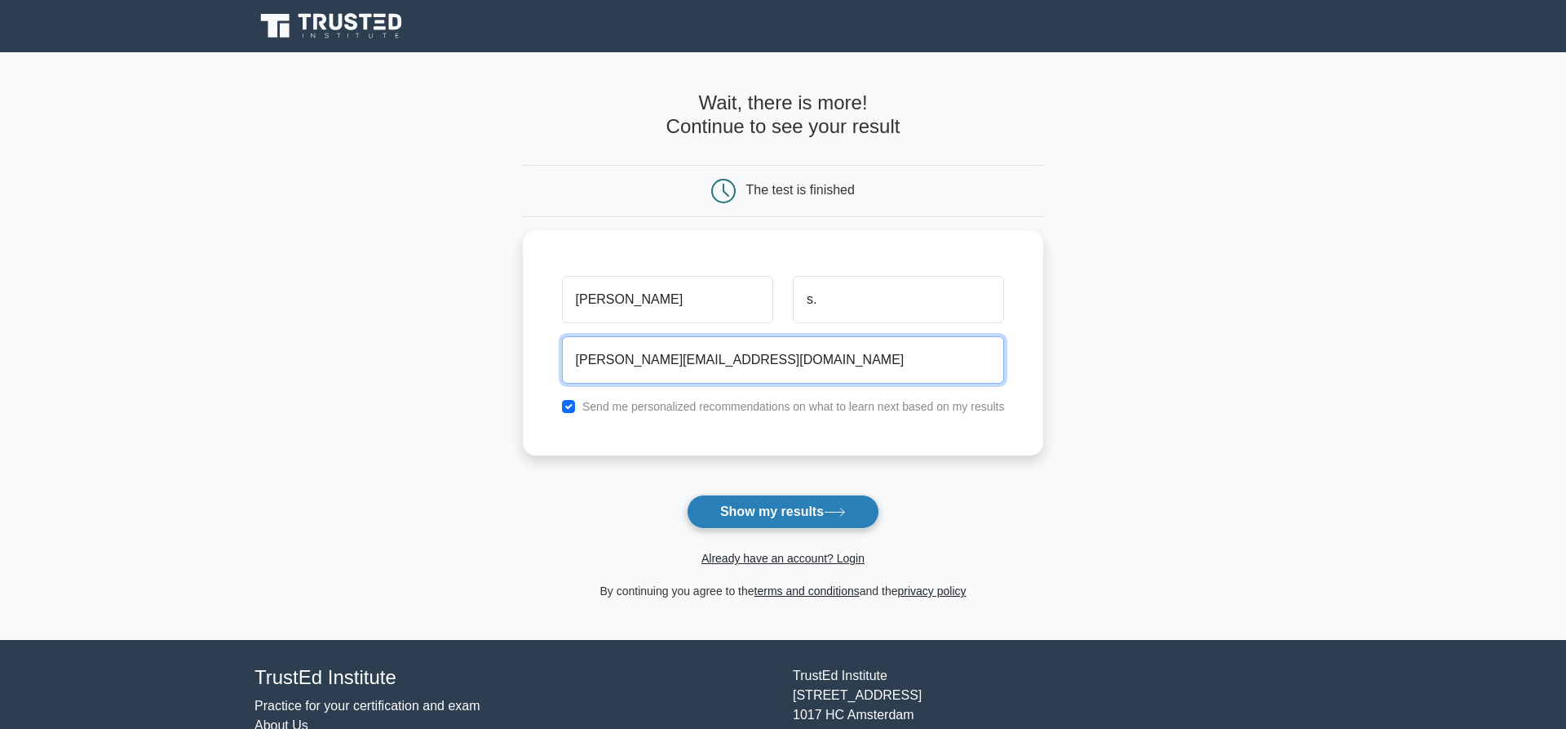
type input "mohamed.saghayer@lati.ly"
click at [773, 513] on button "Show my results" at bounding box center [783, 511] width 193 height 34
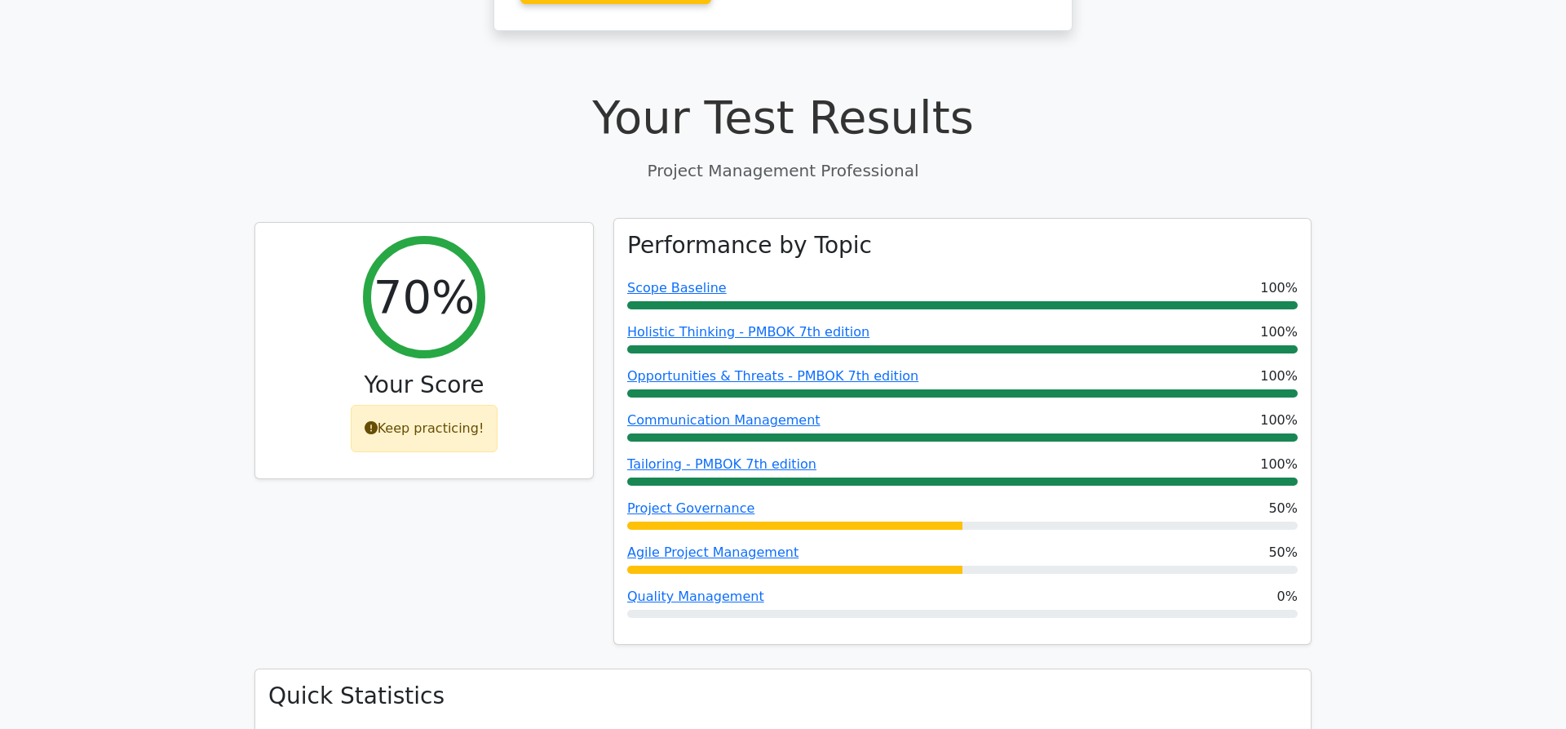
scroll to position [617, 0]
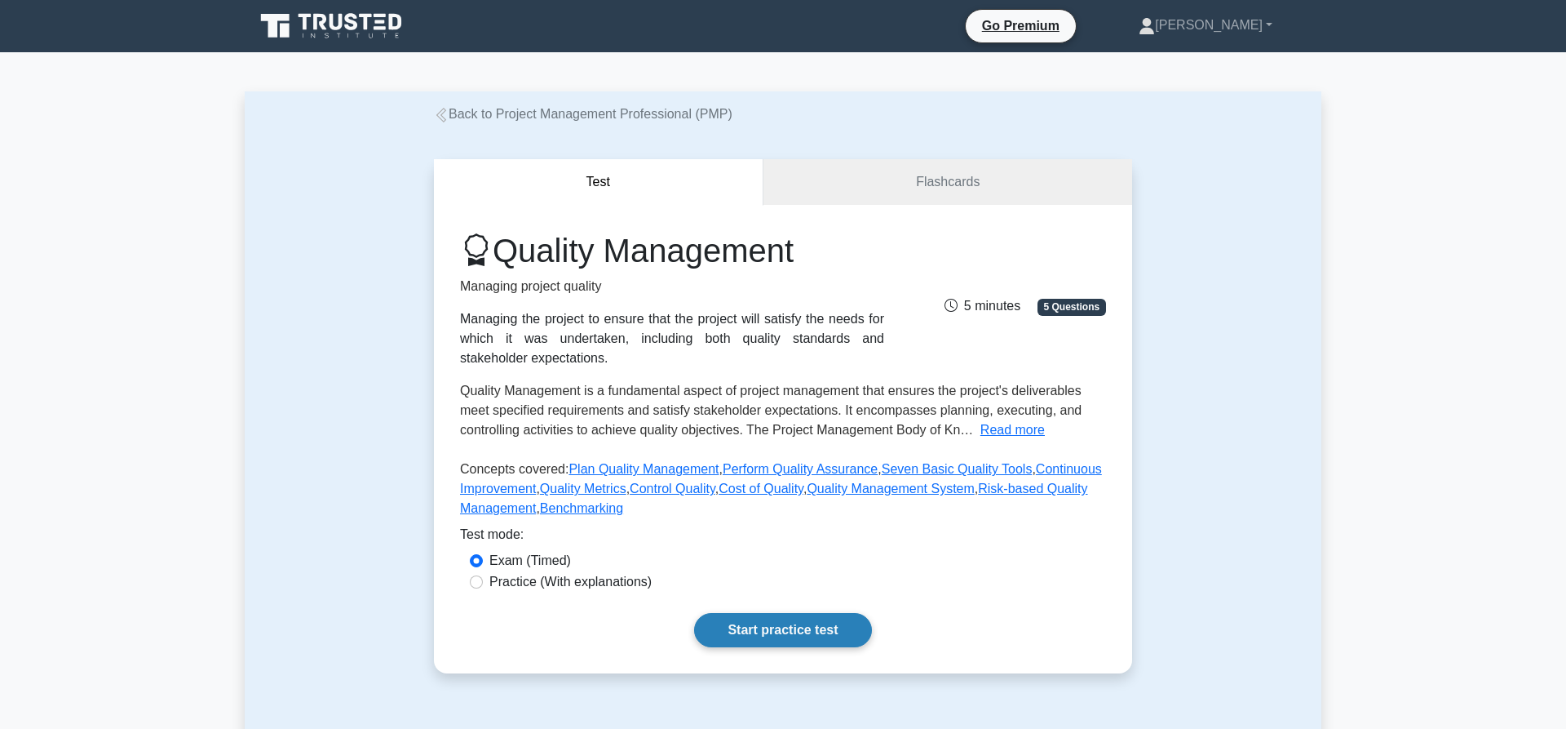
click at [742, 629] on link "Start practice test" at bounding box center [782, 630] width 177 height 34
